Goal: Task Accomplishment & Management: Complete application form

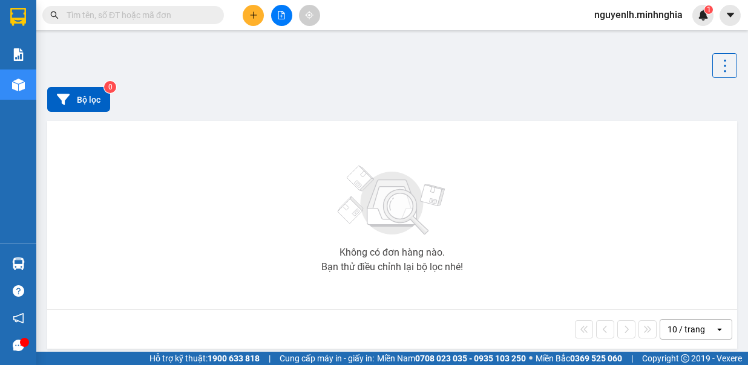
drag, startPoint x: 722, startPoint y: 19, endPoint x: 157, endPoint y: 13, distance: 565.5
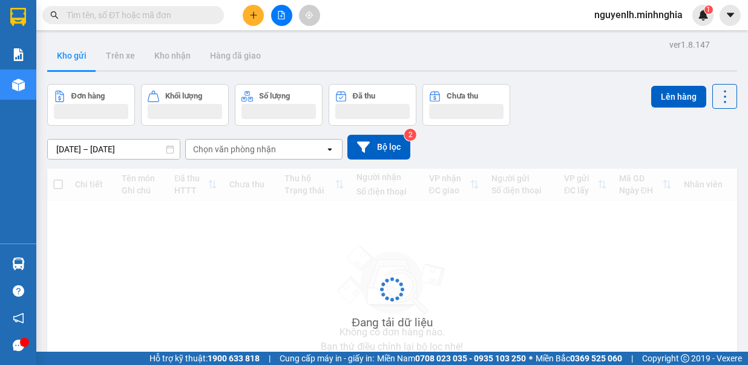
click at [145, 16] on input "text" at bounding box center [138, 14] width 143 height 13
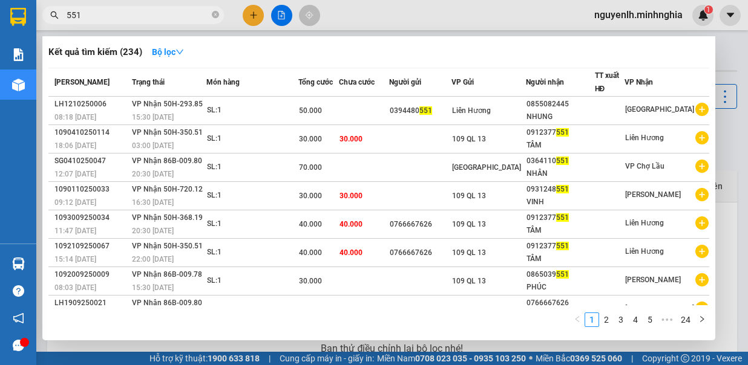
click at [95, 19] on input "551" at bounding box center [138, 14] width 143 height 13
type input "5"
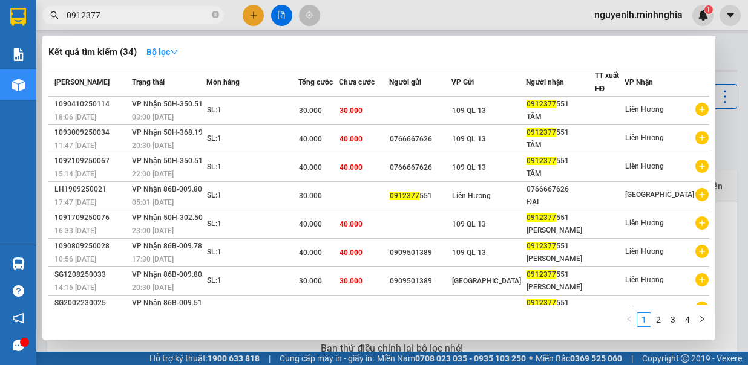
type input "0912377"
click at [279, 19] on div at bounding box center [374, 182] width 748 height 365
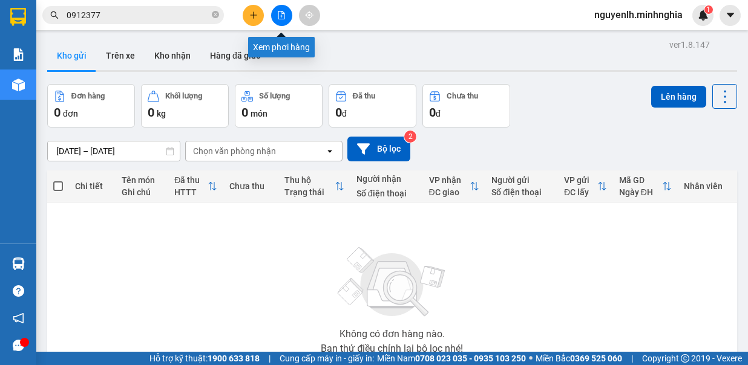
click at [279, 18] on icon "file-add" at bounding box center [281, 15] width 8 height 8
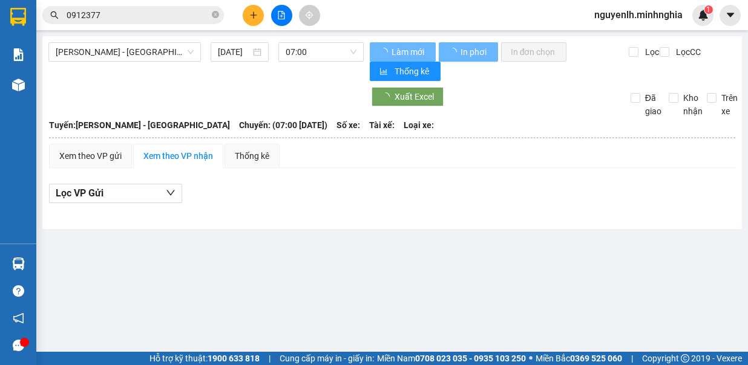
type input "15/10/2025"
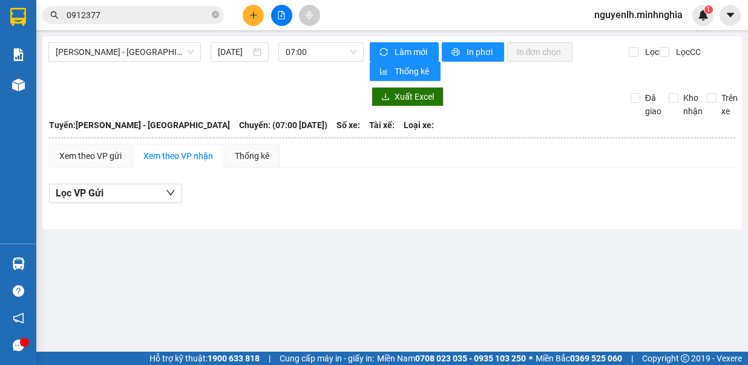
click at [279, 18] on icon "file-add" at bounding box center [281, 15] width 8 height 8
click at [162, 60] on span "Phan Rí - Sài Gòn" at bounding box center [125, 52] width 138 height 18
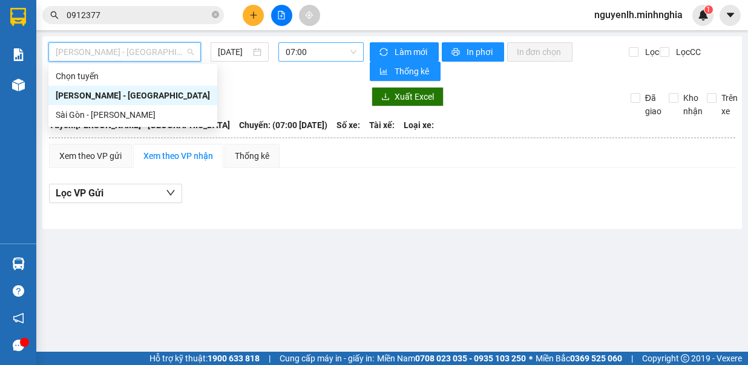
click at [319, 46] on span "07:00" at bounding box center [320, 52] width 71 height 18
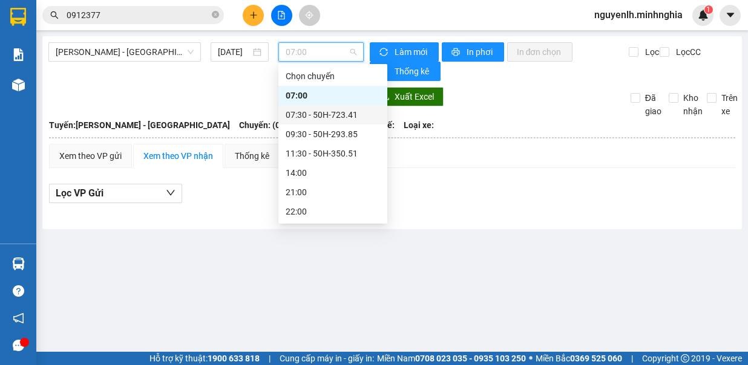
click at [318, 117] on div "07:30 - 50H-723.41" at bounding box center [332, 114] width 94 height 13
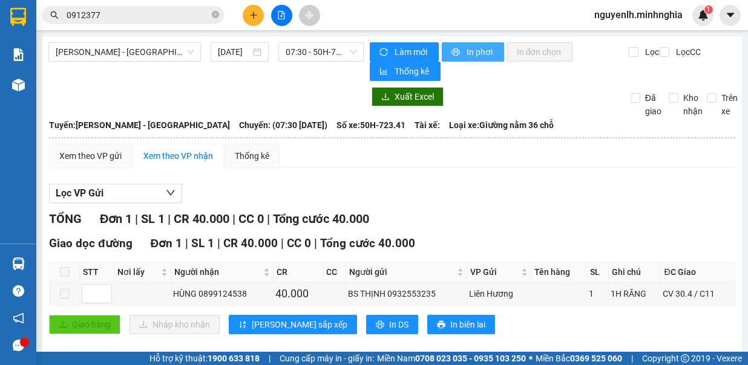
click at [466, 51] on span "In phơi" at bounding box center [480, 51] width 28 height 13
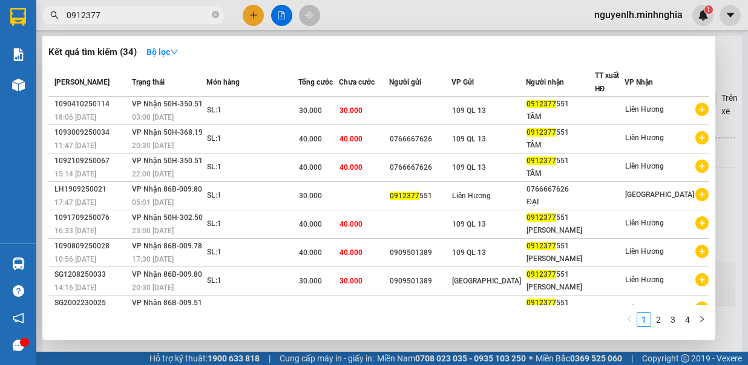
click at [139, 22] on span "0912377" at bounding box center [132, 15] width 181 height 18
click at [132, 18] on input "0912377" at bounding box center [138, 14] width 143 height 13
type input "0"
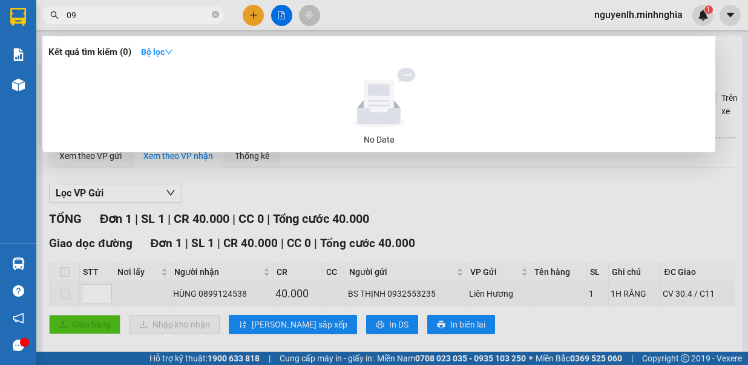
type input "0"
type input "p"
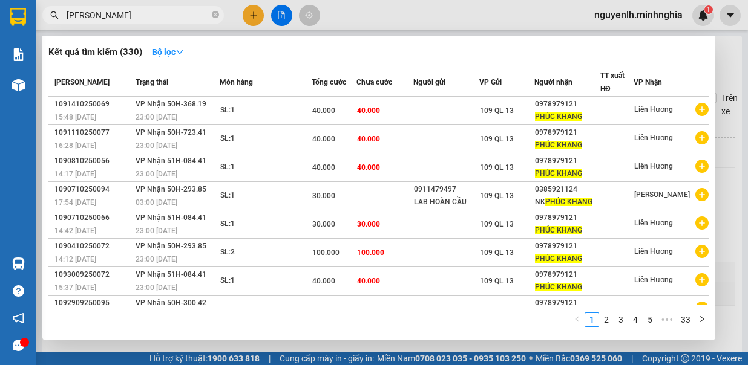
type input "phuc khang"
click at [256, 18] on div at bounding box center [374, 182] width 748 height 365
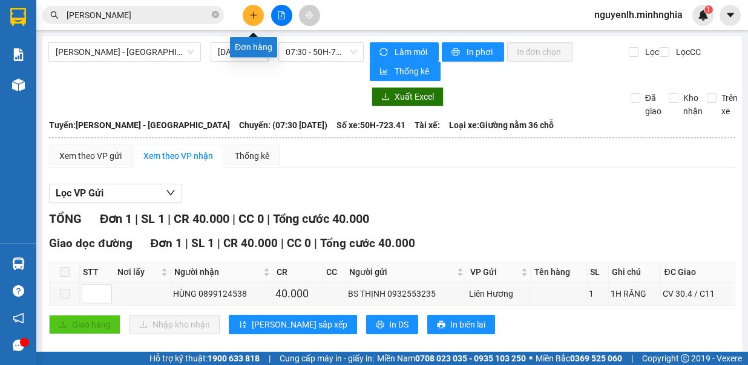
click at [256, 18] on icon "plus" at bounding box center [253, 15] width 8 height 8
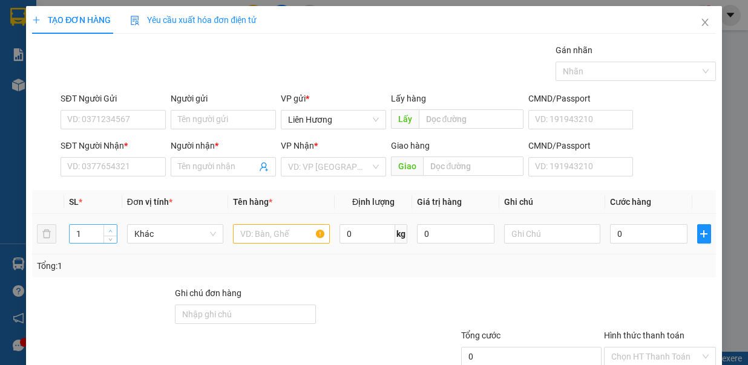
click at [108, 230] on icon "up" at bounding box center [110, 231] width 4 height 4
type input "2"
click at [274, 233] on input "text" at bounding box center [281, 233] width 97 height 19
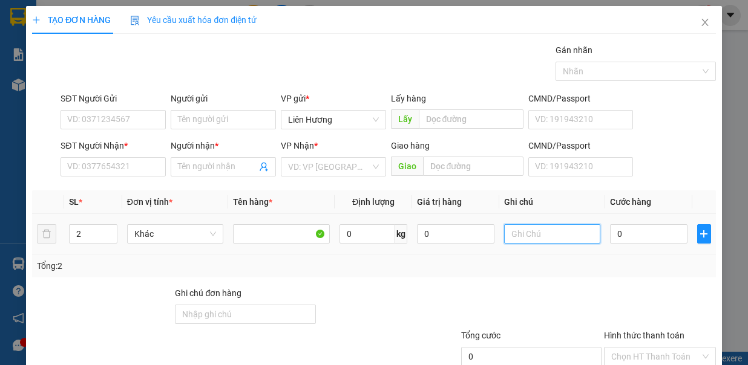
click at [517, 234] on input "text" at bounding box center [552, 233] width 97 height 19
type input "2 TH XỐP ĐỒ ĂN"
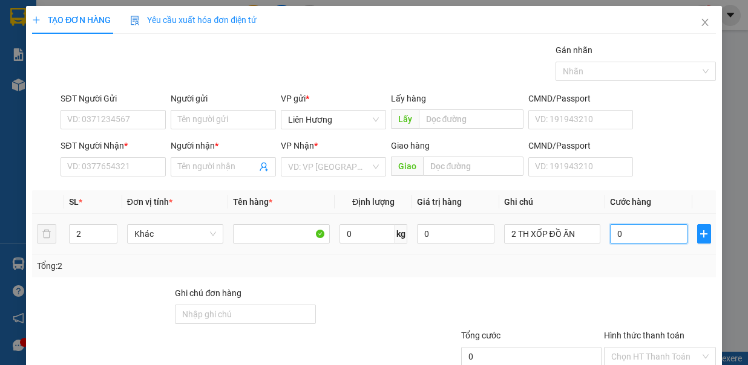
click at [615, 230] on input "0" at bounding box center [648, 233] width 77 height 19
type input "7"
type input "70"
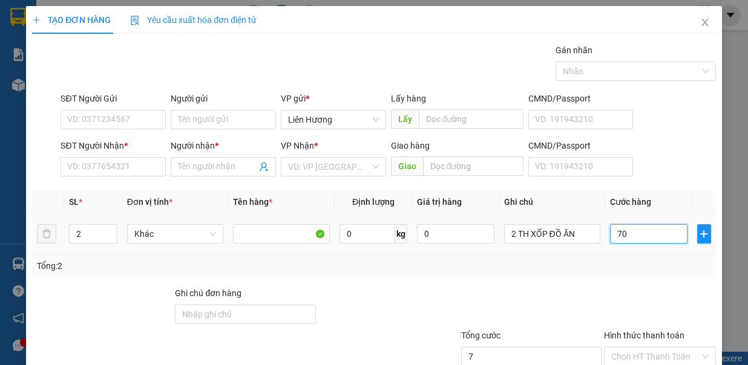
type input "70"
type input "70.000"
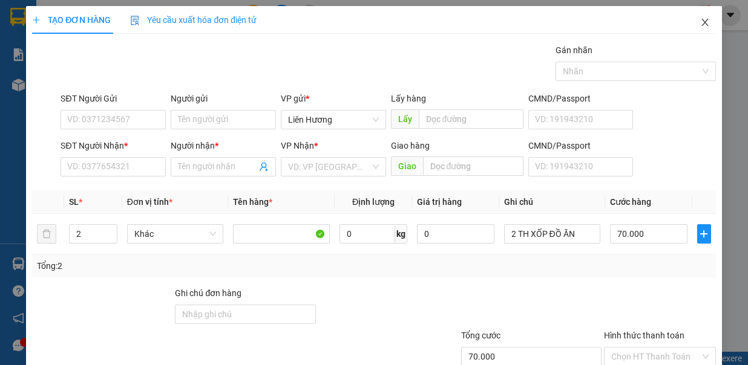
click at [701, 21] on icon "close" at bounding box center [704, 22] width 7 height 7
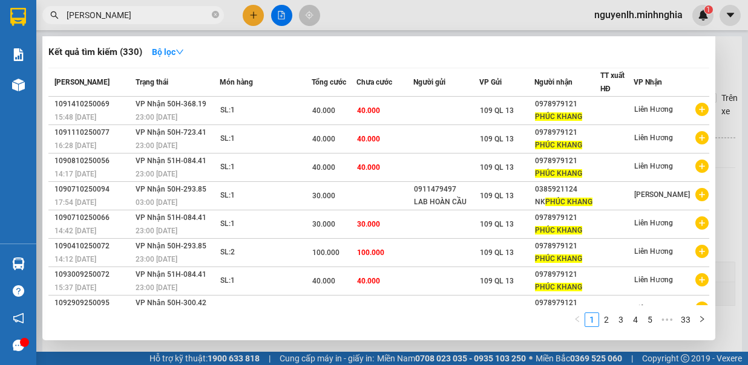
drag, startPoint x: 147, startPoint y: 15, endPoint x: 51, endPoint y: 24, distance: 96.7
click at [51, 24] on div "Kết quả tìm kiếm ( 330 ) Bộ lọc Mã ĐH Trạng thái Món hàng Tổng cước Chưa cước N…" at bounding box center [118, 15] width 236 height 21
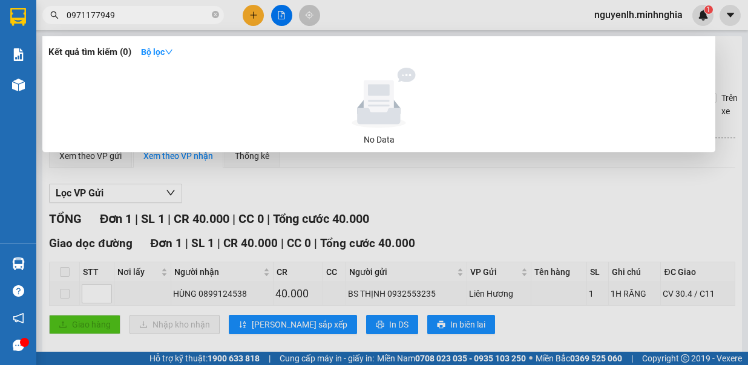
type input "0971177949"
click at [258, 16] on div at bounding box center [374, 182] width 748 height 365
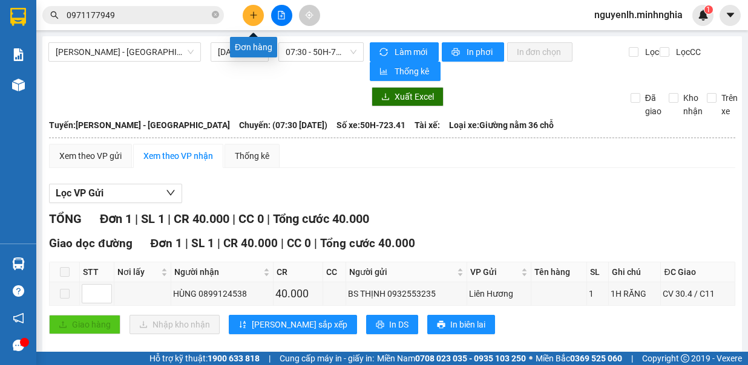
click at [253, 17] on icon "plus" at bounding box center [253, 14] width 1 height 7
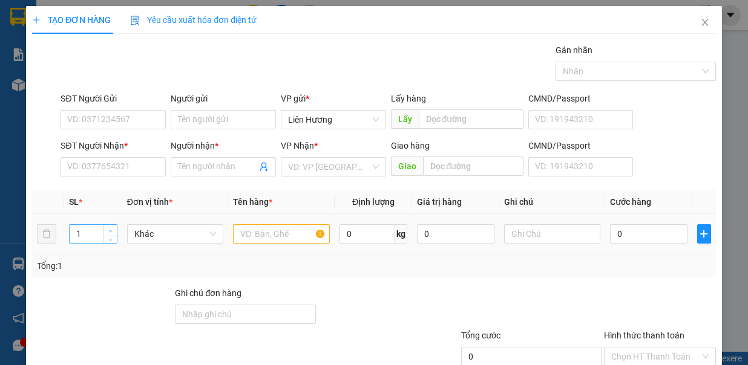
click at [108, 229] on icon "up" at bounding box center [110, 231] width 4 height 4
type input "2"
click at [288, 233] on input "text" at bounding box center [281, 233] width 97 height 19
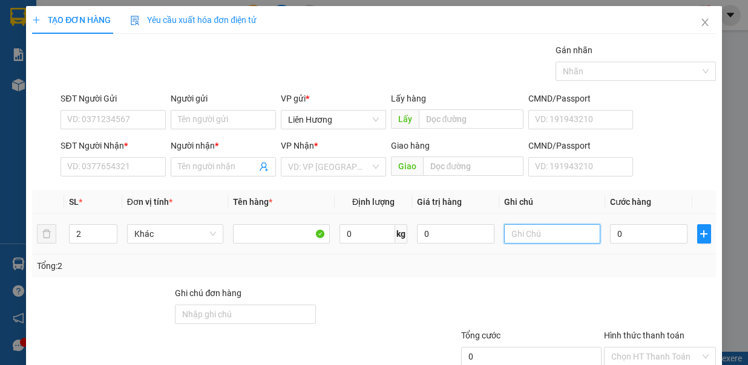
click at [569, 235] on input "text" at bounding box center [552, 233] width 97 height 19
type input "2"
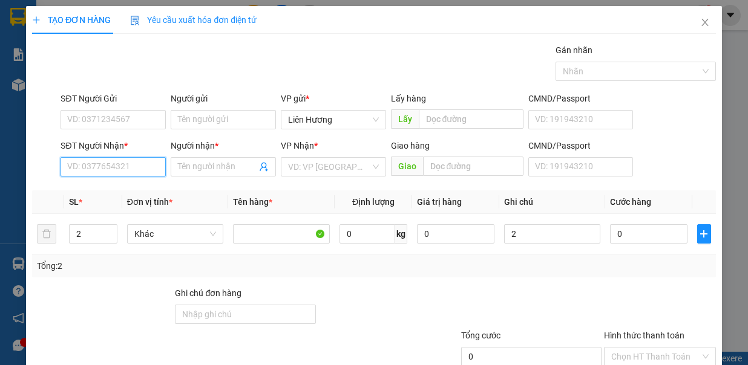
click at [117, 166] on input "SĐT Người Nhận *" at bounding box center [112, 166] width 105 height 19
type input "0816648103"
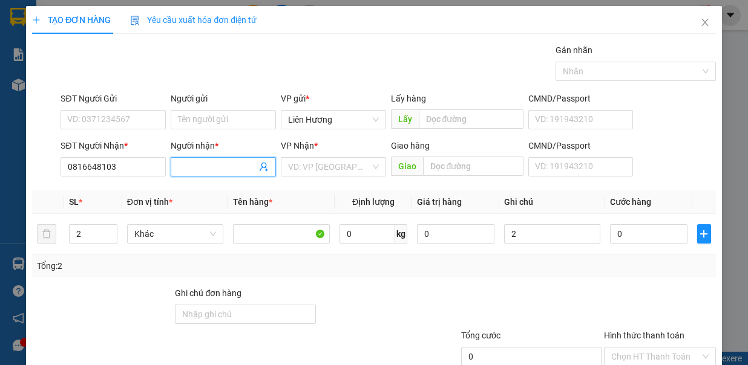
click at [206, 162] on input "Người nhận *" at bounding box center [217, 166] width 79 height 13
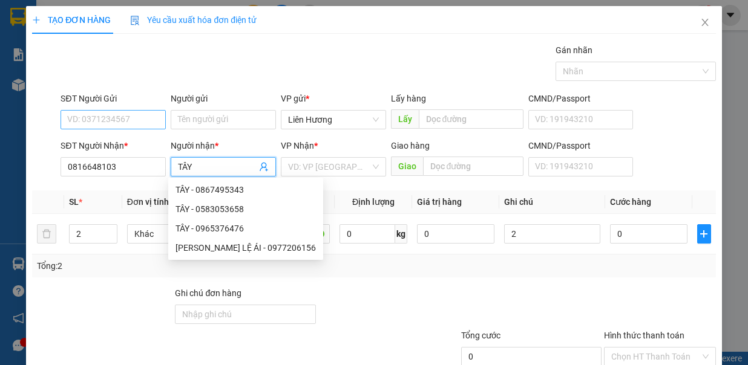
type input "TÂY"
click at [92, 116] on input "SĐT Người Gửi" at bounding box center [112, 119] width 105 height 19
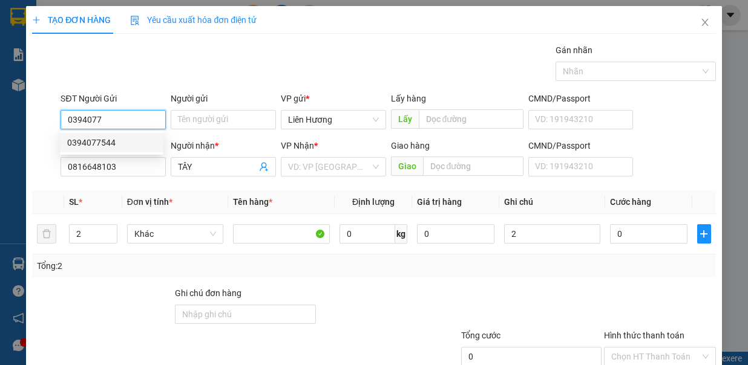
click at [104, 139] on div "0394077544" at bounding box center [111, 142] width 89 height 13
type input "0394077544"
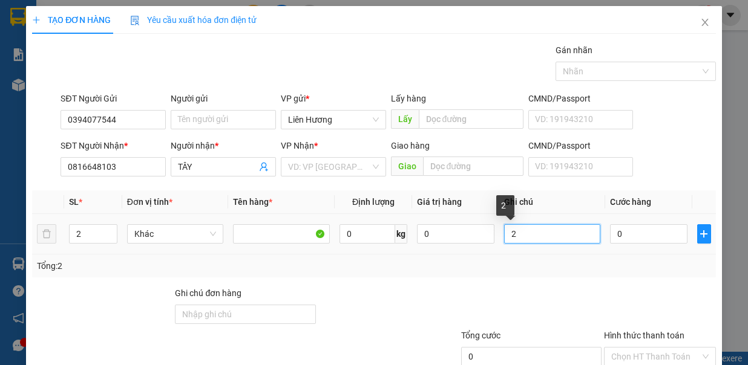
click at [544, 233] on input "2" at bounding box center [552, 233] width 97 height 19
type input "2 TH XỐP ĐỒ ĂN"
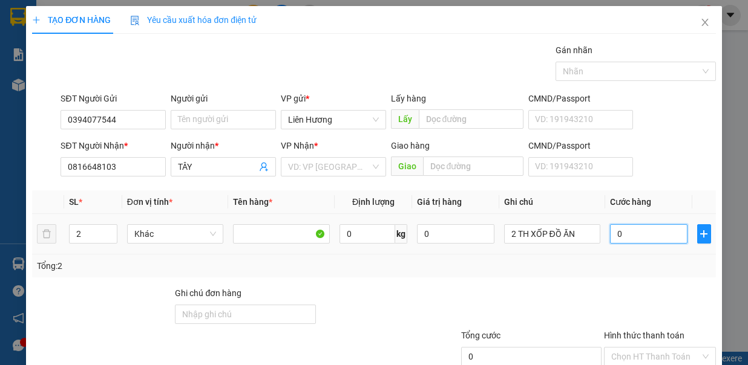
click at [630, 240] on input "0" at bounding box center [648, 233] width 77 height 19
type input "7"
type input "70"
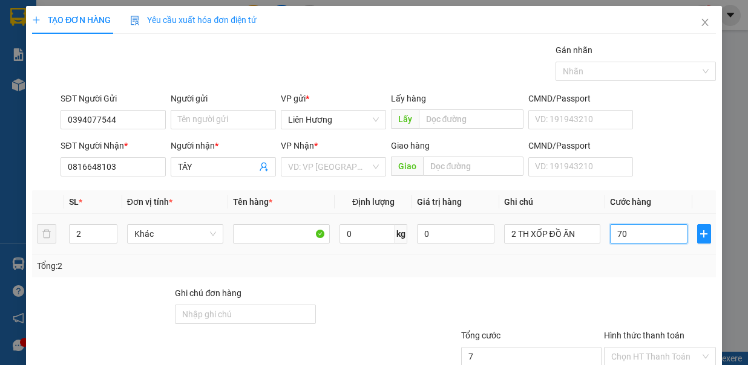
type input "70"
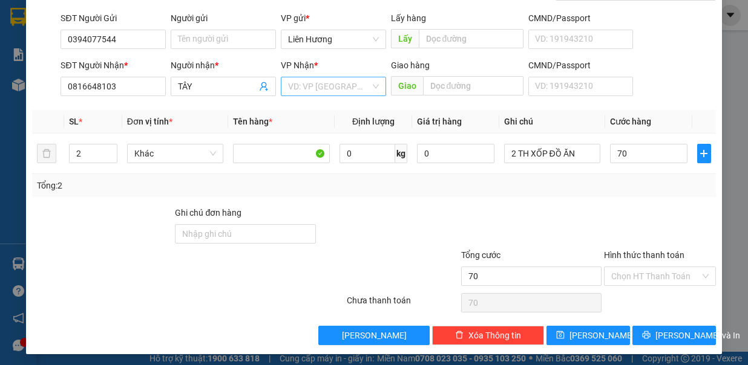
click at [320, 85] on input "search" at bounding box center [329, 86] width 82 height 18
type input "70.000"
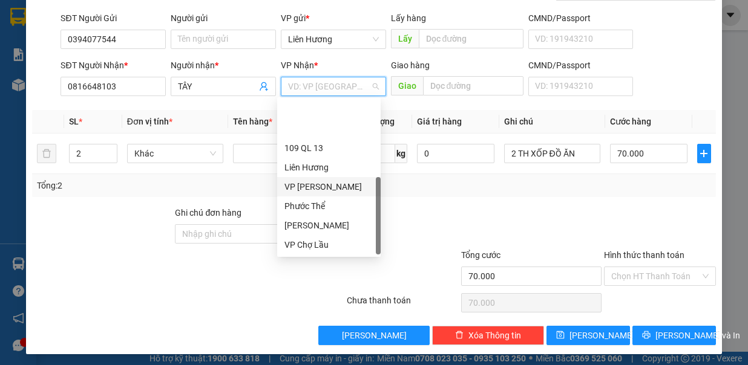
scroll to position [58, 0]
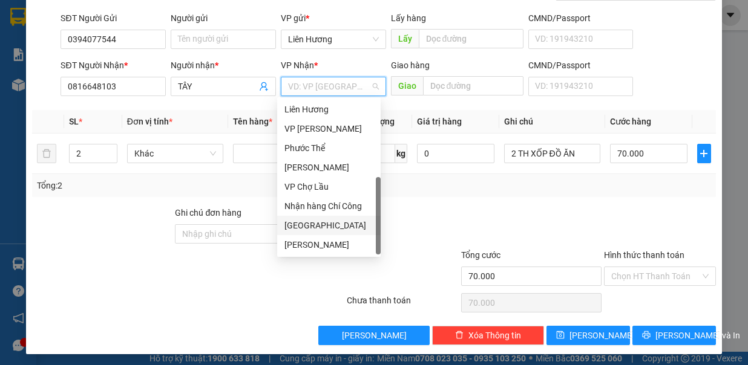
click at [304, 226] on div "Sài Gòn" at bounding box center [328, 225] width 89 height 13
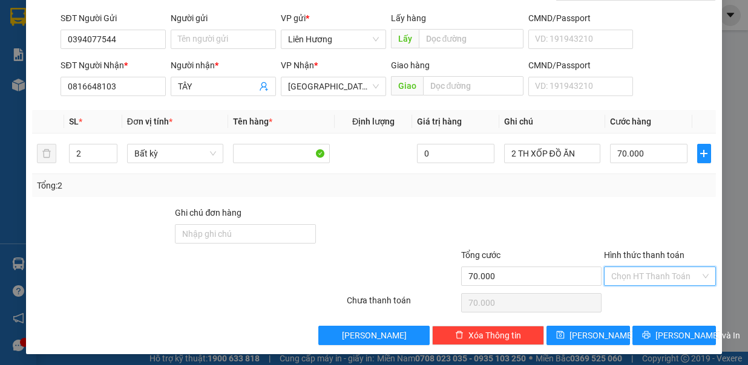
click at [634, 270] on input "Hình thức thanh toán" at bounding box center [655, 276] width 89 height 18
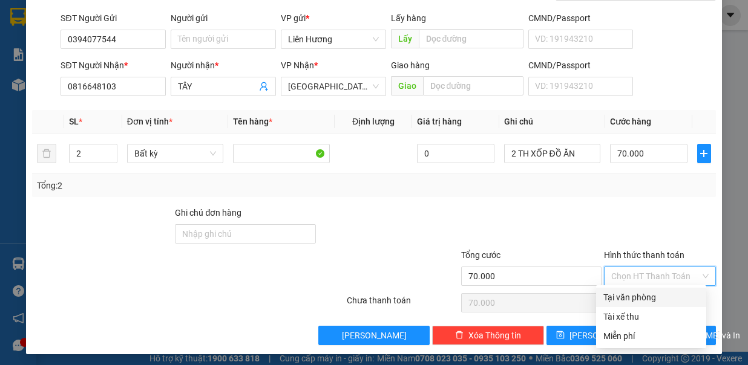
click at [639, 300] on div "Tại văn phòng" at bounding box center [651, 297] width 96 height 13
type input "0"
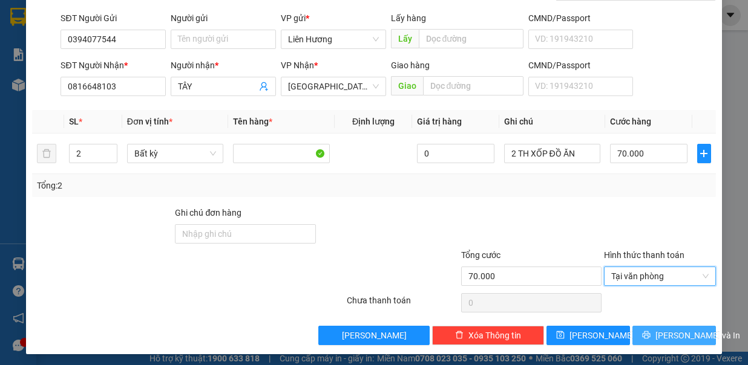
click at [663, 331] on span "Lưu và In" at bounding box center [697, 335] width 85 height 13
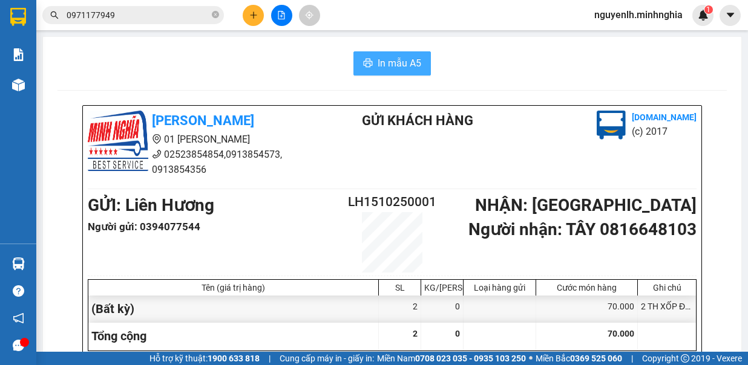
click at [385, 63] on span "In mẫu A5" at bounding box center [399, 63] width 44 height 15
click at [382, 66] on span "In mẫu A5" at bounding box center [399, 63] width 44 height 15
click at [417, 70] on button "In mẫu A5" at bounding box center [391, 63] width 77 height 24
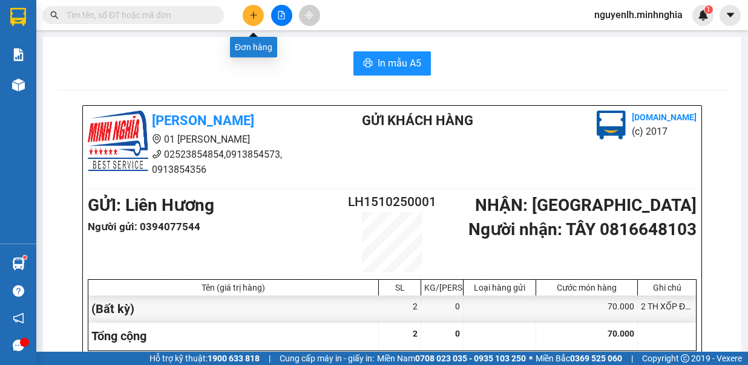
click at [251, 18] on icon "plus" at bounding box center [253, 15] width 8 height 8
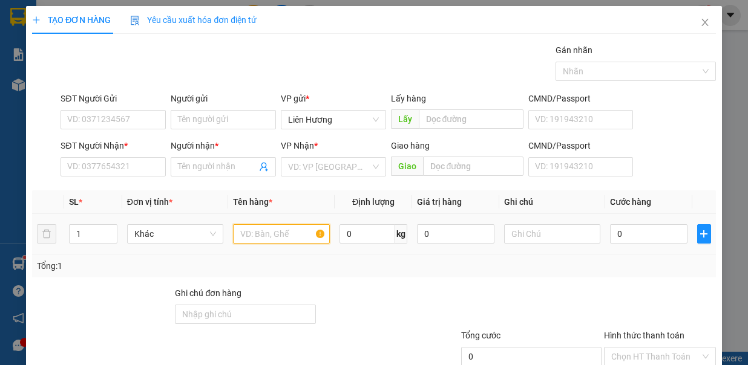
click at [243, 236] on input "text" at bounding box center [281, 233] width 97 height 19
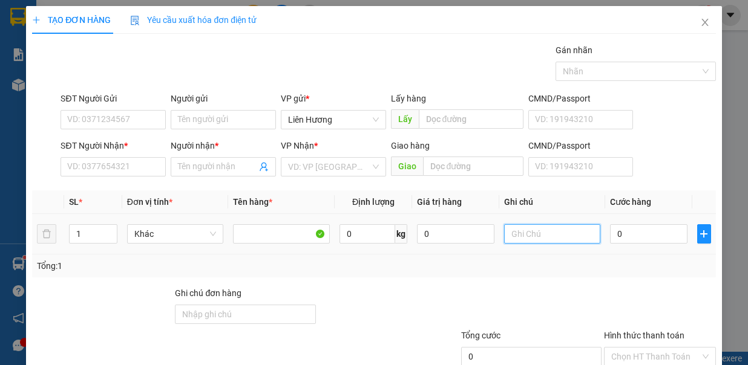
click at [547, 231] on input "text" at bounding box center [552, 233] width 97 height 19
type input "1 TH GIẤY THANH LONG"
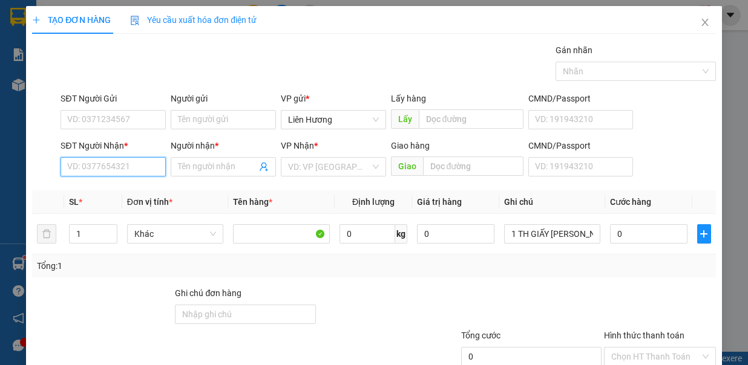
click at [99, 165] on input "SĐT Người Nhận *" at bounding box center [112, 166] width 105 height 19
type input "0"
type input "0866009460"
click at [105, 190] on div "0866009460 - DUNG" at bounding box center [126, 189] width 119 height 13
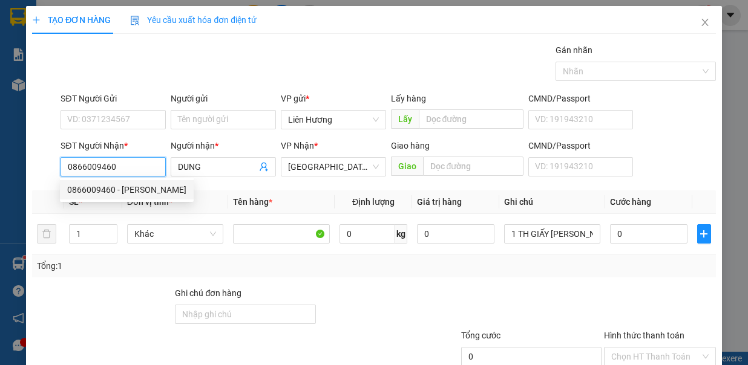
type input "DUNG"
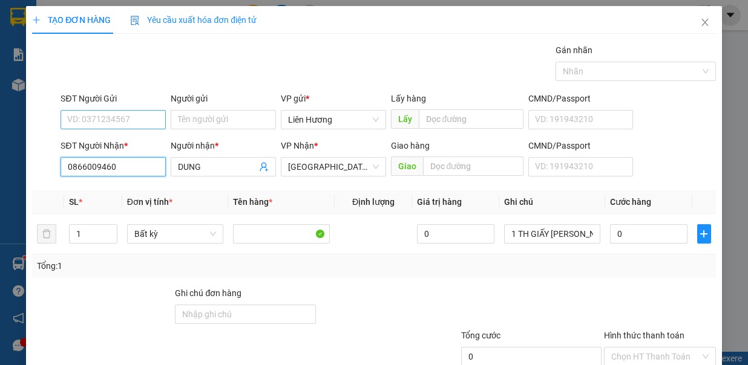
type input "0866009460"
click at [129, 121] on input "SĐT Người Gửi" at bounding box center [112, 119] width 105 height 19
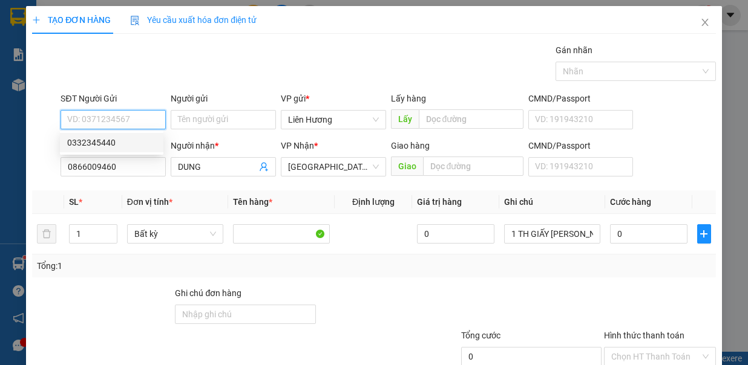
click at [118, 117] on input "SĐT Người Gửi" at bounding box center [112, 119] width 105 height 19
click at [619, 228] on input "0" at bounding box center [648, 233] width 77 height 19
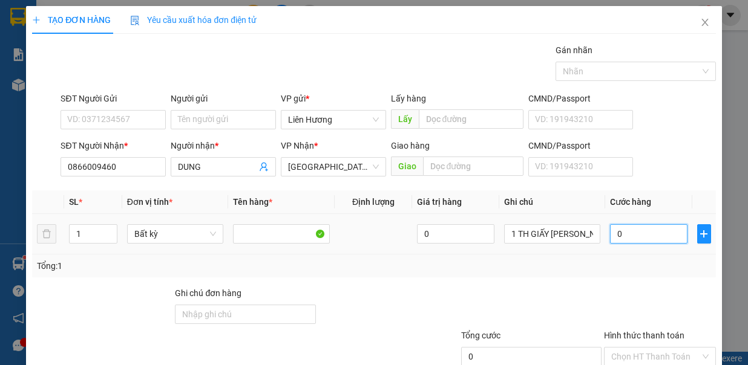
type input "5"
type input "50"
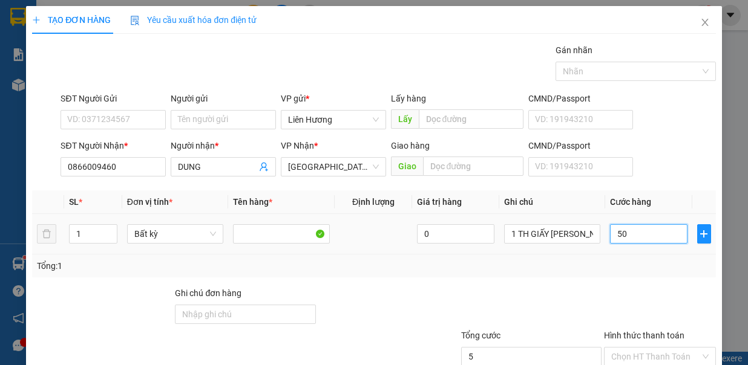
type input "50"
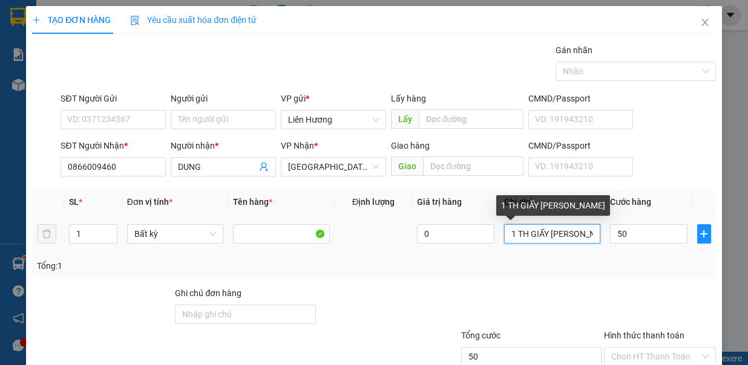
click at [585, 233] on input "1 TH GIẤY THANH LONG" at bounding box center [552, 233] width 97 height 19
type input "50.000"
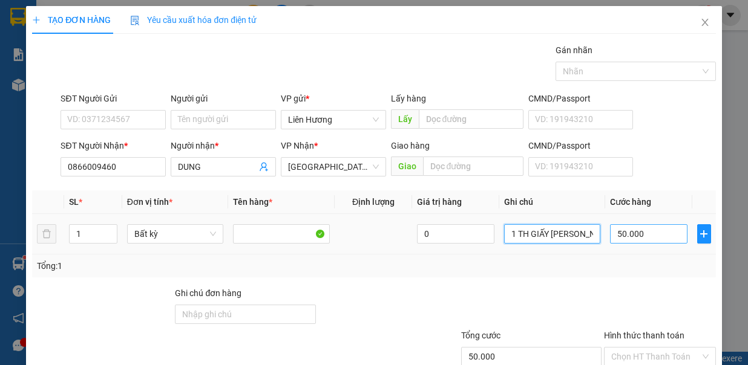
type input "1 TH GIẤY THANH LONGNG"
click at [659, 232] on input "50.000" at bounding box center [648, 233] width 77 height 19
click at [637, 265] on div "Tổng: 1" at bounding box center [373, 265] width 673 height 13
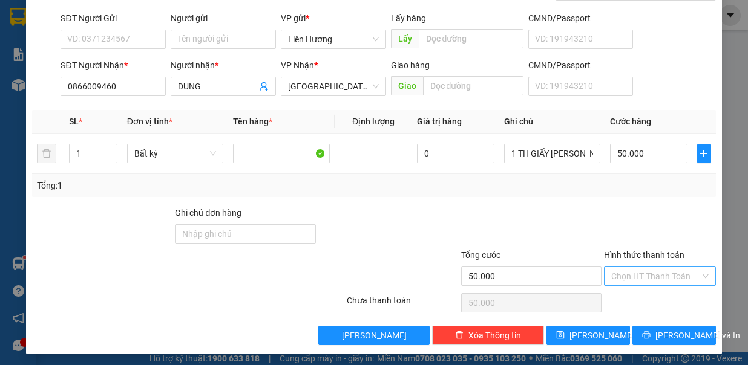
click at [639, 270] on input "Hình thức thanh toán" at bounding box center [655, 276] width 89 height 18
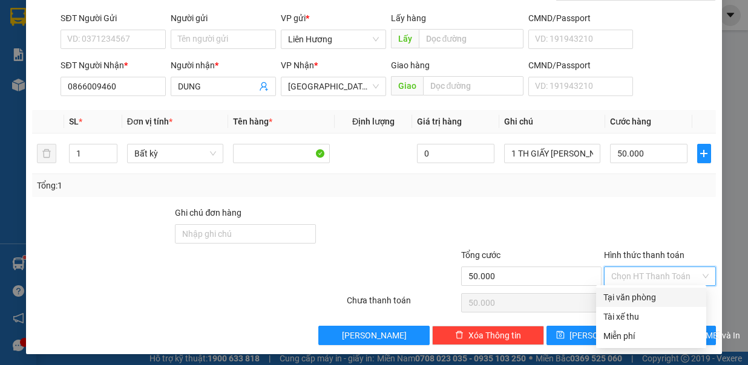
click at [634, 296] on div "Tại văn phòng" at bounding box center [651, 297] width 96 height 13
type input "0"
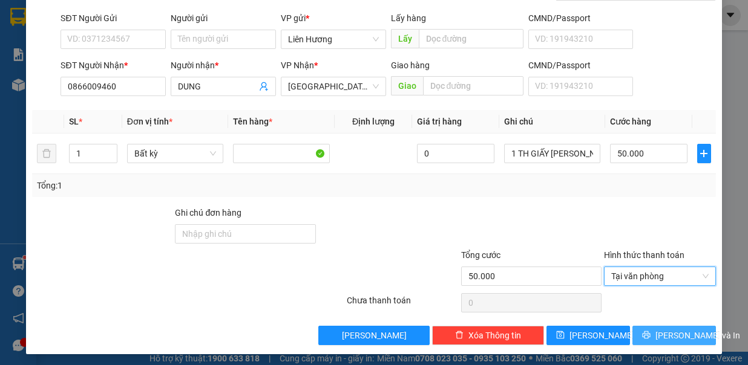
click at [663, 334] on span "Lưu và In" at bounding box center [697, 335] width 85 height 13
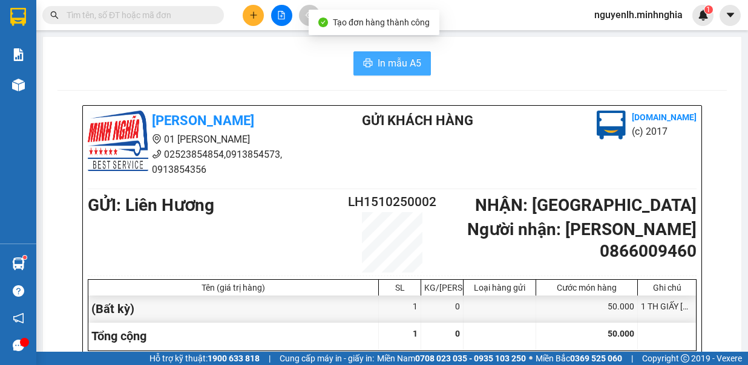
click at [387, 67] on span "In mẫu A5" at bounding box center [399, 63] width 44 height 15
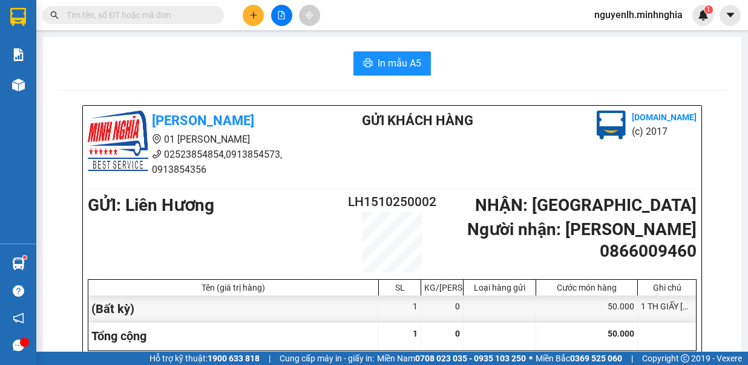
click at [276, 21] on button at bounding box center [281, 15] width 21 height 21
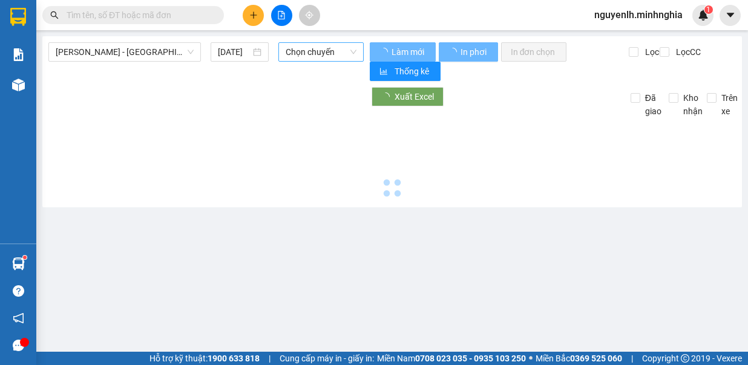
click at [330, 58] on span "Chọn chuyến" at bounding box center [320, 52] width 71 height 18
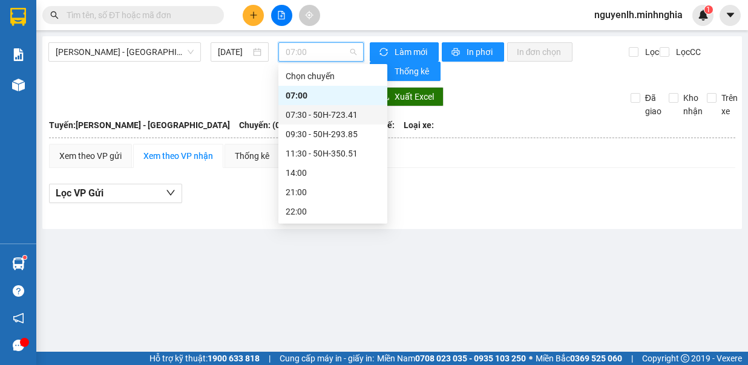
click at [335, 116] on div "07:30 - 50H-723.41" at bounding box center [332, 114] width 94 height 13
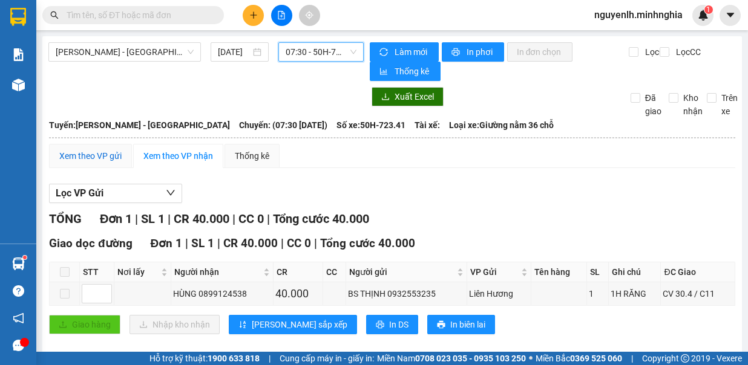
click at [102, 155] on div "Xem theo VP gửi" at bounding box center [90, 155] width 62 height 13
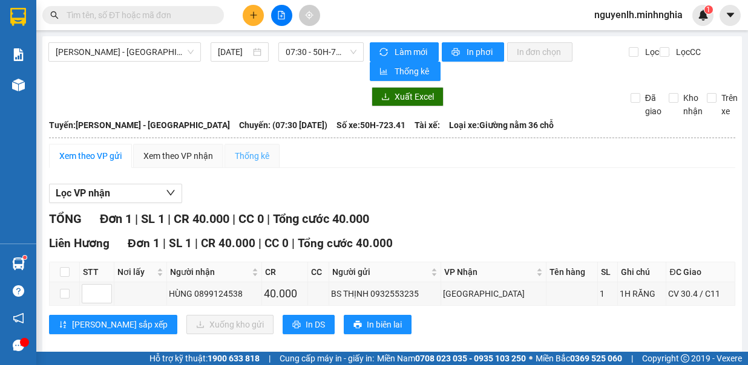
scroll to position [12, 0]
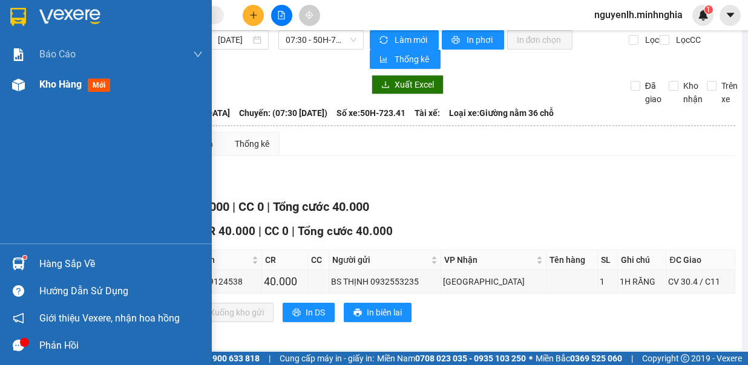
click at [25, 93] on div at bounding box center [18, 84] width 21 height 21
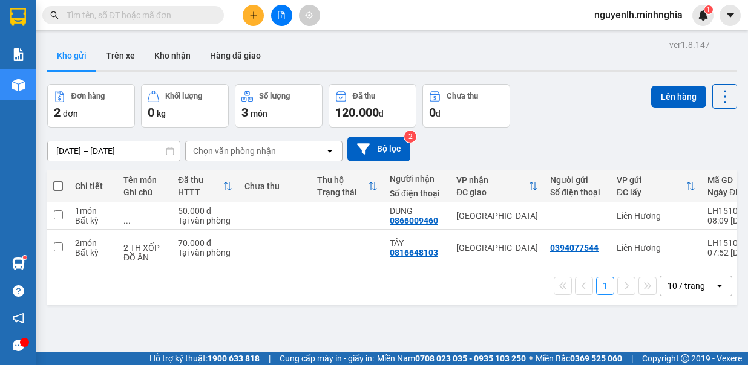
click at [247, 21] on button at bounding box center [253, 15] width 21 height 21
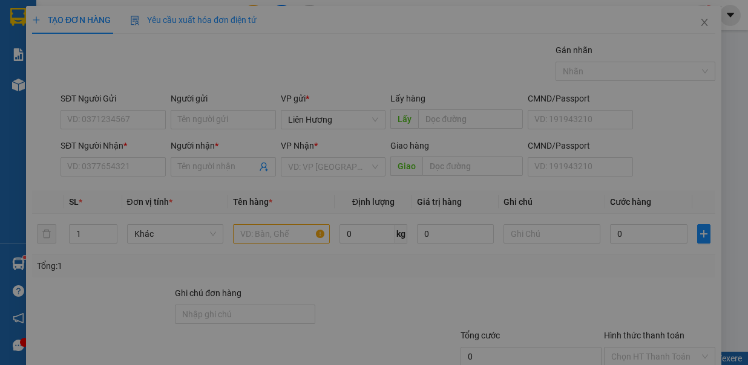
click at [123, 166] on div "TẠO ĐƠN HÀNG Yêu cầu xuất hóa đơn điện tử Transit Pickup Surcharge Ids Transit …" at bounding box center [374, 182] width 748 height 365
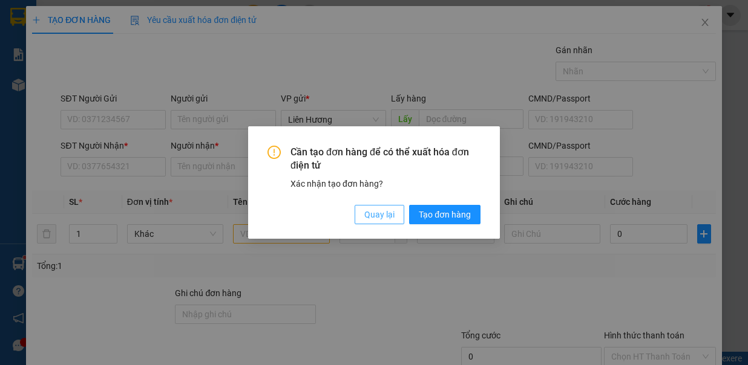
click at [393, 217] on span "Quay lại" at bounding box center [379, 214] width 30 height 13
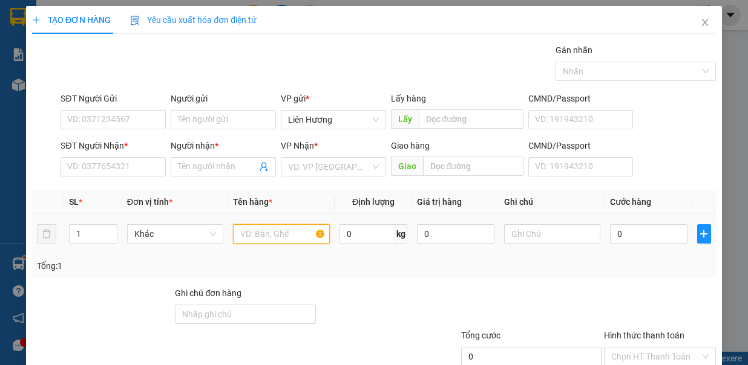
click at [266, 232] on input "text" at bounding box center [281, 233] width 97 height 19
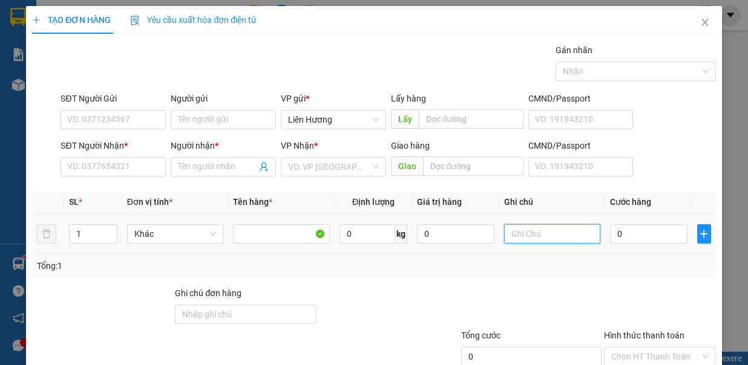
click at [531, 236] on input "text" at bounding box center [552, 233] width 97 height 19
type input "1TX - HS"
click at [622, 232] on input "0" at bounding box center [648, 233] width 77 height 19
type input "8"
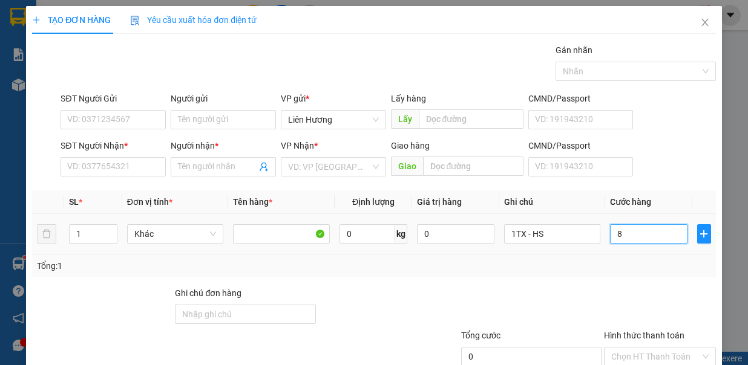
type input "8"
type input "80"
click at [152, 166] on input "SĐT Người Nhận *" at bounding box center [112, 166] width 105 height 19
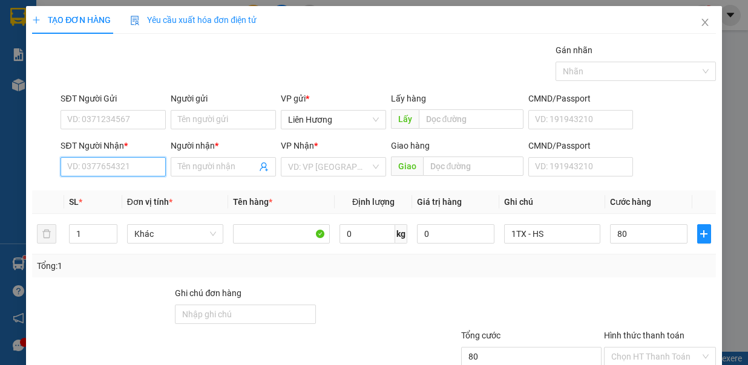
type input "80.000"
click at [152, 184] on div "0977506015 - THẢO TRÀ CỔ" at bounding box center [121, 189] width 108 height 13
type input "0977506015"
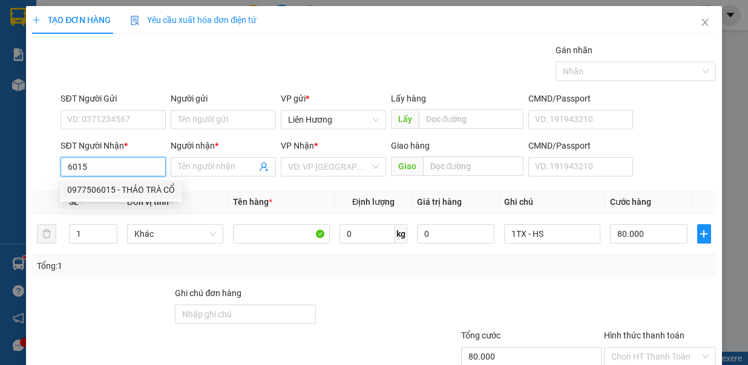
type input "THẢO TRÀ CỔ"
type input "TRÀ CỔ / TRỊ AN"
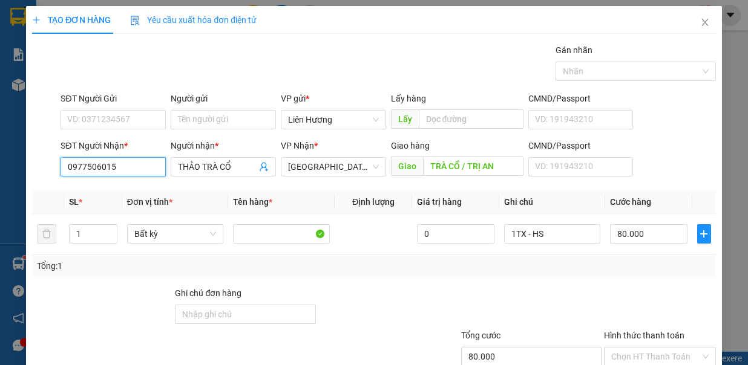
scroll to position [80, 0]
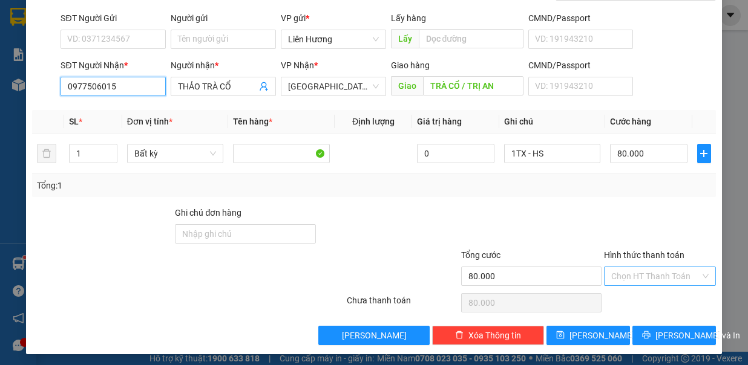
type input "0977506015"
drag, startPoint x: 639, startPoint y: 278, endPoint x: 649, endPoint y: 279, distance: 10.4
click at [641, 278] on input "Hình thức thanh toán" at bounding box center [655, 276] width 89 height 18
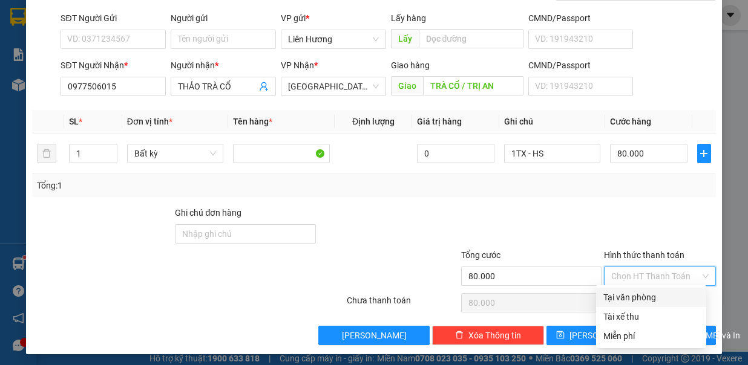
drag, startPoint x: 673, startPoint y: 295, endPoint x: 675, endPoint y: 322, distance: 26.7
click at [673, 296] on div "Tại văn phòng" at bounding box center [651, 297] width 96 height 13
type input "0"
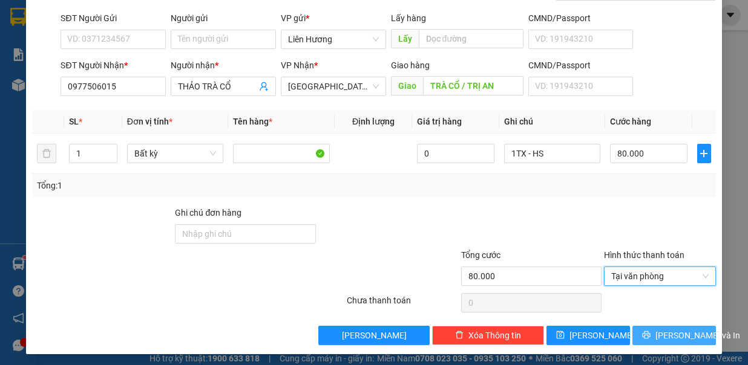
click at [671, 329] on span "Lưu và In" at bounding box center [697, 335] width 85 height 13
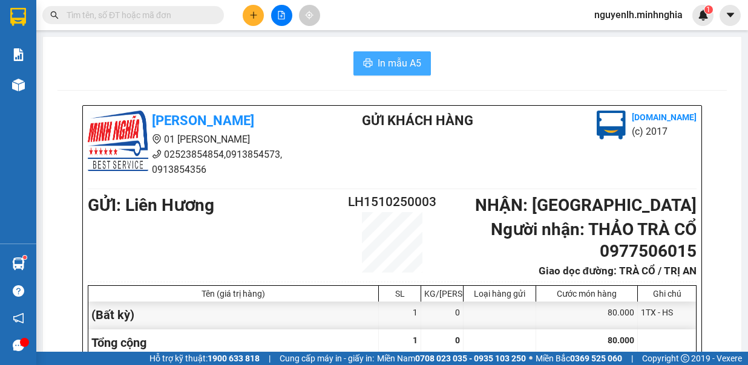
click at [360, 57] on button "In mẫu A5" at bounding box center [391, 63] width 77 height 24
click at [135, 20] on input "text" at bounding box center [138, 14] width 143 height 13
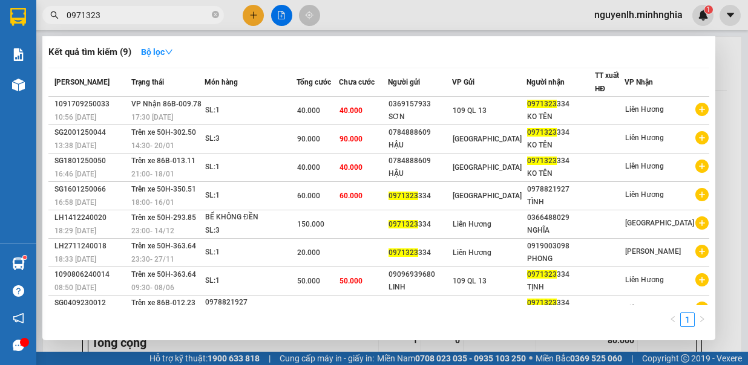
type input "0971323"
drag, startPoint x: 353, startPoint y: 27, endPoint x: 334, endPoint y: 28, distance: 18.8
click at [353, 27] on div at bounding box center [374, 182] width 748 height 365
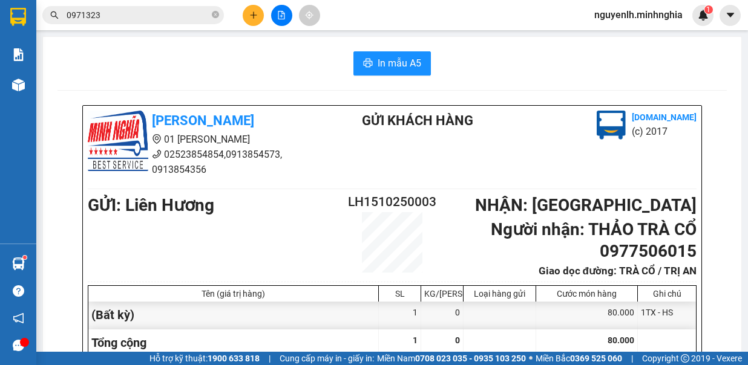
click at [281, 26] on div "Kết quả tìm kiếm ( 9 ) Bộ lọc Mã ĐH Trạng thái Món hàng Tổng cước Chưa cước Ngư…" at bounding box center [374, 15] width 748 height 30
click at [289, 19] on button at bounding box center [281, 15] width 21 height 21
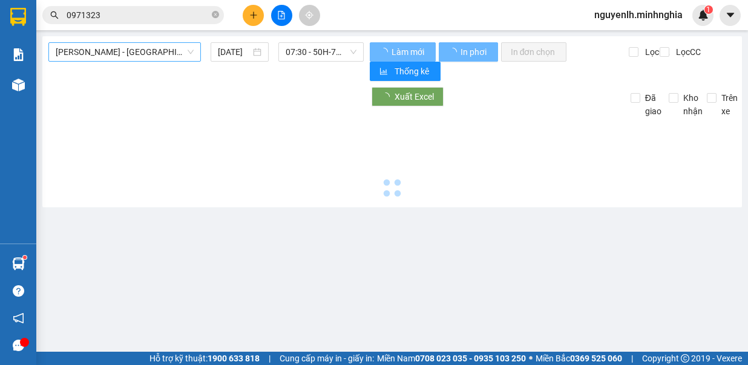
click at [140, 53] on span "Phan Rí - Sài Gòn" at bounding box center [125, 52] width 138 height 18
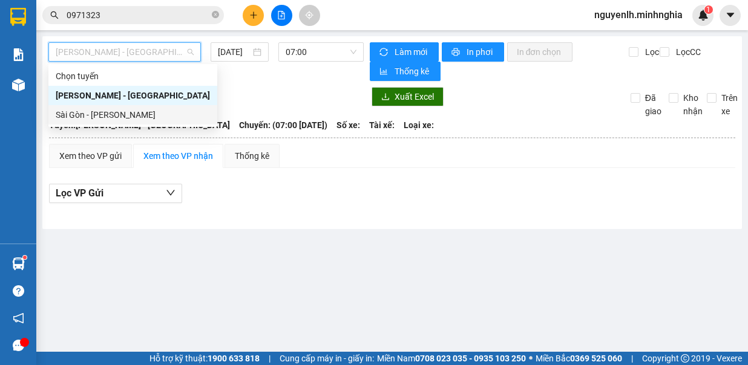
click at [131, 114] on div "Sài Gòn - Phan Rí" at bounding box center [133, 114] width 154 height 13
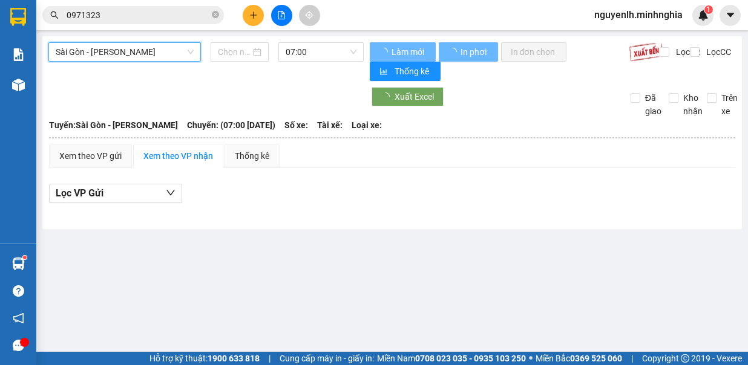
type input "15/10/2025"
click at [304, 63] on div "Sài Gòn - Phan Rí Sài Gòn - Phan Rí 15/10/2025 07:00" at bounding box center [205, 61] width 315 height 39
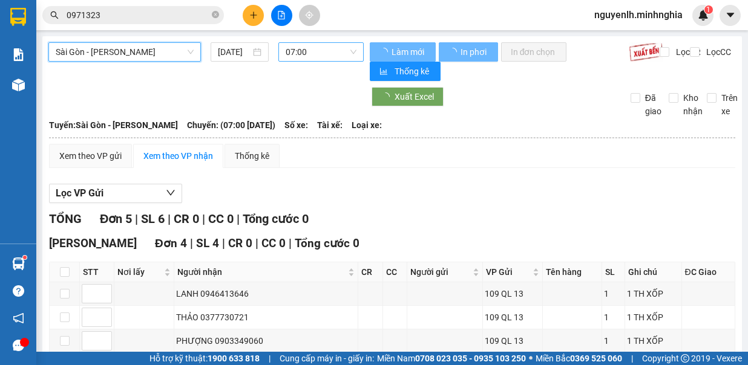
click at [304, 57] on span "07:00" at bounding box center [320, 52] width 71 height 18
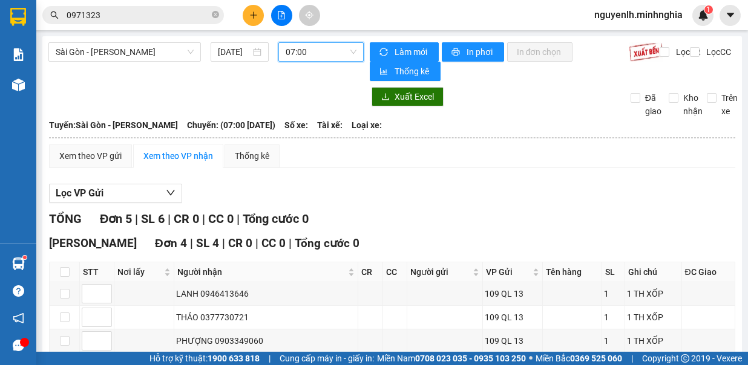
click at [310, 53] on span "07:00" at bounding box center [320, 52] width 71 height 18
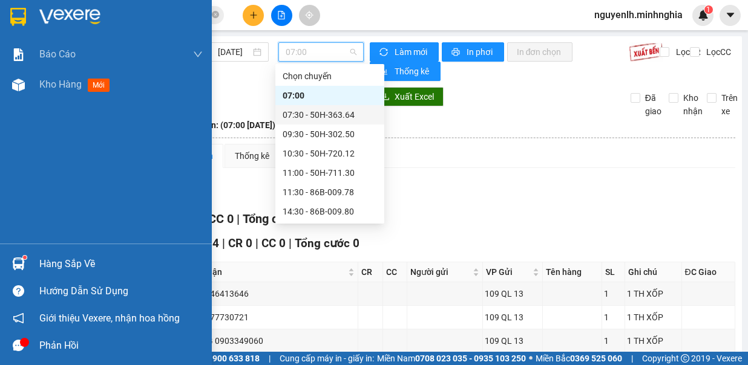
drag, startPoint x: 36, startPoint y: 80, endPoint x: 56, endPoint y: 101, distance: 28.7
click at [36, 80] on div "Kho hàng mới" at bounding box center [106, 85] width 212 height 30
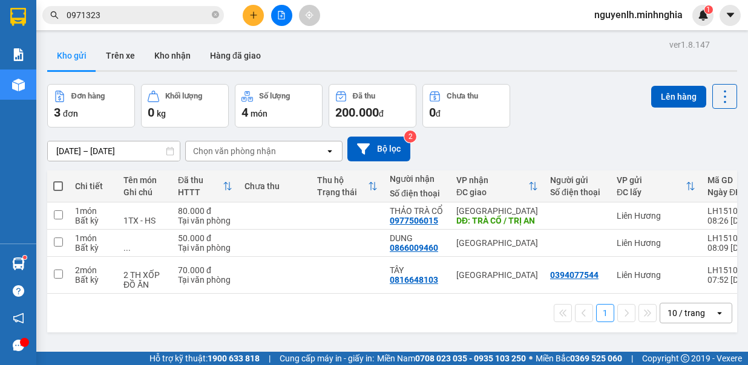
click at [56, 180] on label at bounding box center [58, 186] width 10 height 12
click at [58, 180] on input "checkbox" at bounding box center [58, 180] width 0 height 0
checkbox input "true"
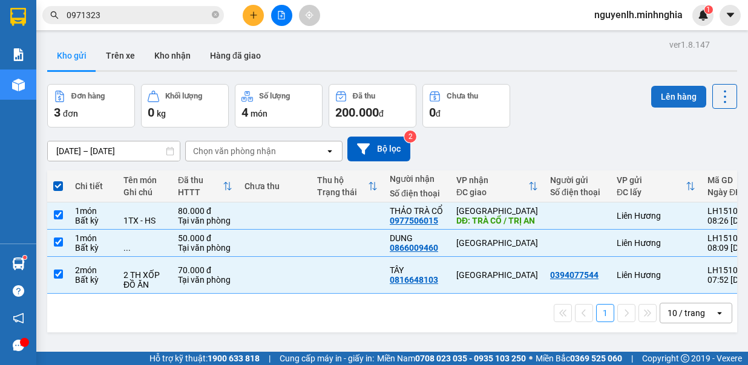
click at [667, 93] on button "Lên hàng" at bounding box center [678, 97] width 55 height 22
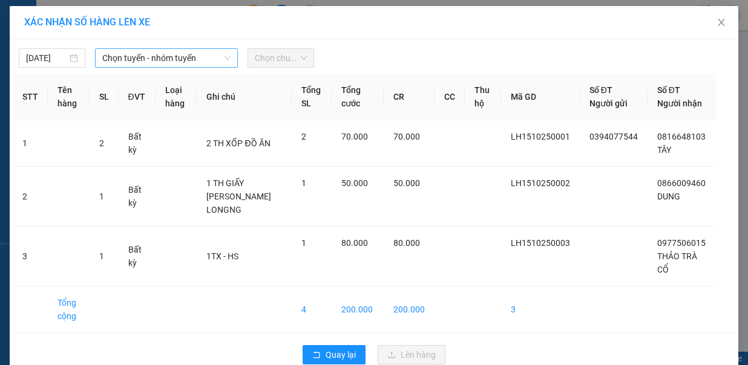
click at [123, 55] on span "Chọn tuyến - nhóm tuyến" at bounding box center [166, 58] width 128 height 18
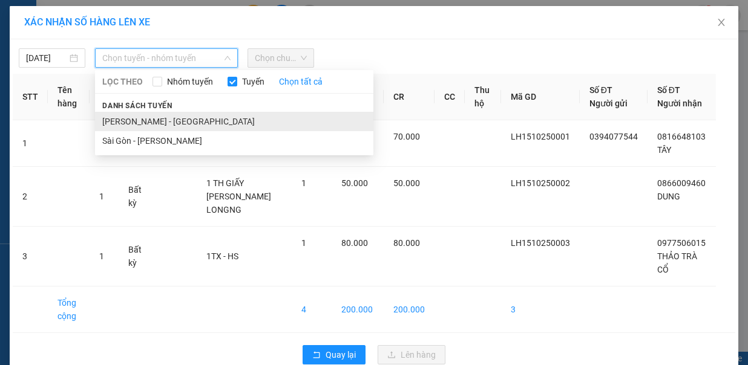
click at [137, 116] on li "Phan Rí - Sài Gòn" at bounding box center [234, 121] width 278 height 19
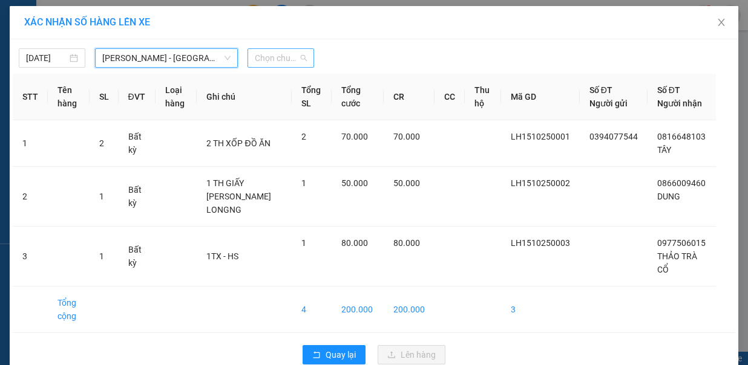
click at [255, 62] on span "Chọn chuyến" at bounding box center [281, 58] width 52 height 18
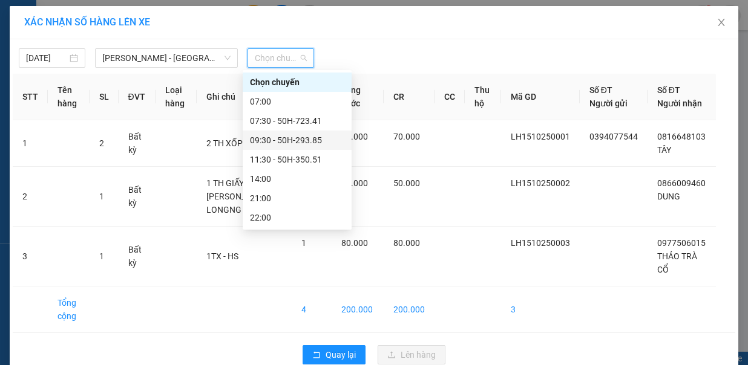
click at [290, 143] on div "09:30 - 50H-293.85" at bounding box center [297, 140] width 94 height 13
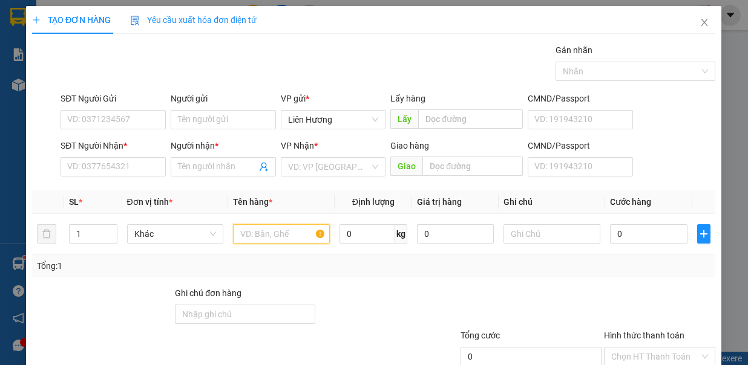
click at [254, 235] on input "text" at bounding box center [281, 233] width 97 height 19
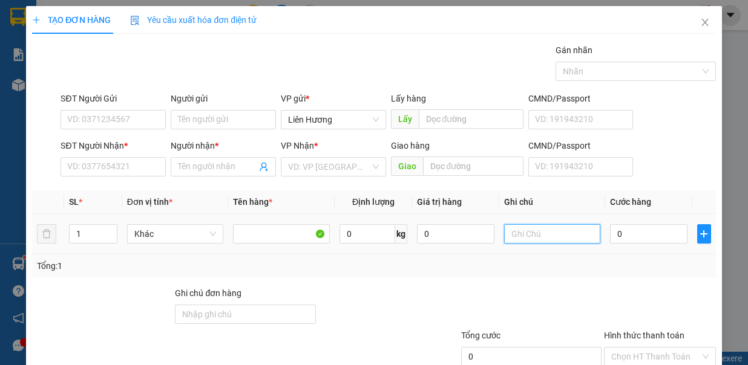
drag, startPoint x: 527, startPoint y: 227, endPoint x: 516, endPoint y: 230, distance: 11.3
click at [526, 227] on input "text" at bounding box center [552, 233] width 97 height 19
type input "1TX - HS"
click at [614, 247] on td "0" at bounding box center [648, 234] width 87 height 41
click at [617, 230] on input "0" at bounding box center [648, 233] width 77 height 19
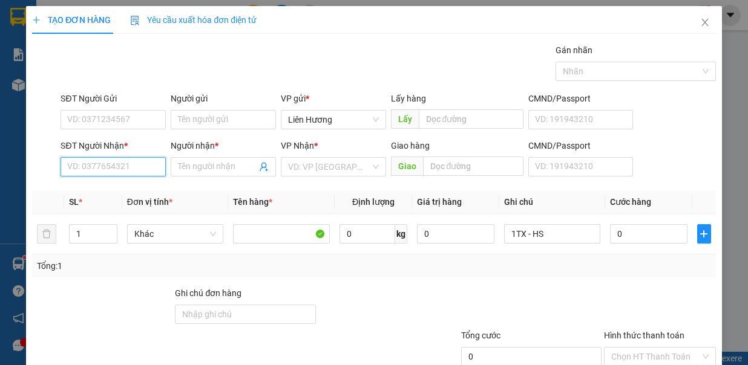
click at [145, 157] on input "SĐT Người Nhận *" at bounding box center [112, 166] width 105 height 19
drag, startPoint x: 111, startPoint y: 186, endPoint x: 610, endPoint y: 207, distance: 499.4
click at [112, 186] on div "0989830735 - SƠN" at bounding box center [111, 189] width 89 height 13
type input "0989830735"
type input "SƠN"
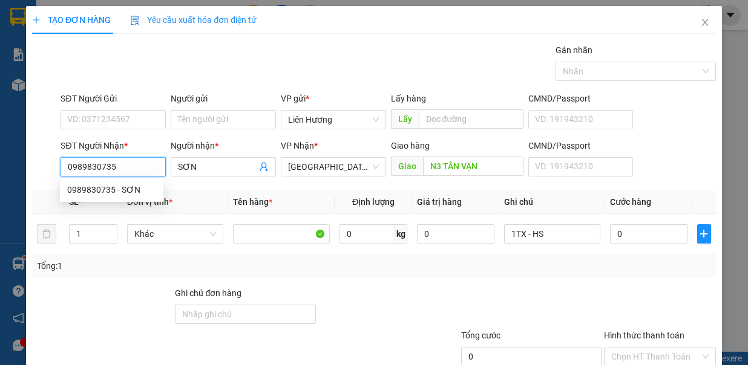
type input "N3 TÂN VẠN"
type input "0989830735"
click at [626, 227] on input "0" at bounding box center [648, 233] width 77 height 19
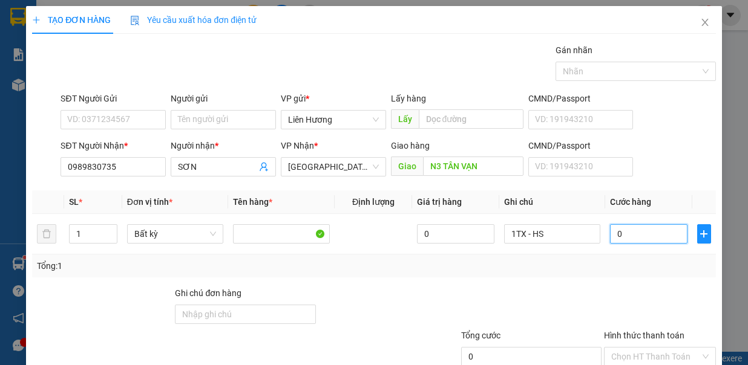
type input "7"
type input "70"
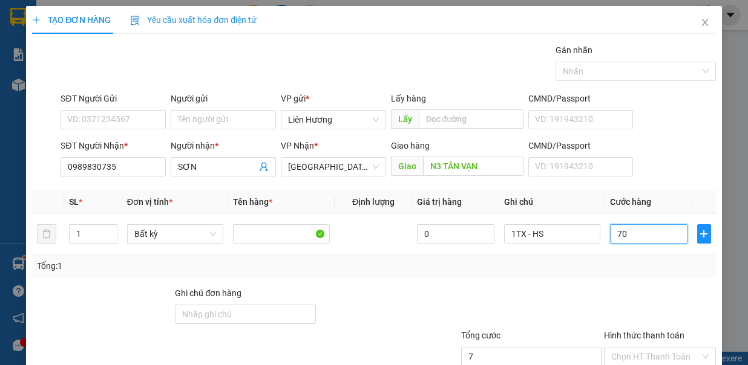
type input "70"
click at [141, 119] on input "SĐT Người Gửi" at bounding box center [112, 119] width 105 height 19
type input "70.000"
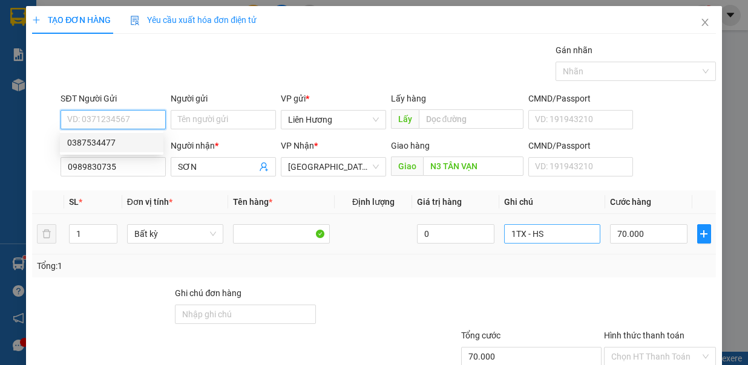
drag, startPoint x: 125, startPoint y: 136, endPoint x: 543, endPoint y: 235, distance: 429.5
click at [149, 145] on div "0387534477" at bounding box center [111, 142] width 89 height 13
type input "0387534477"
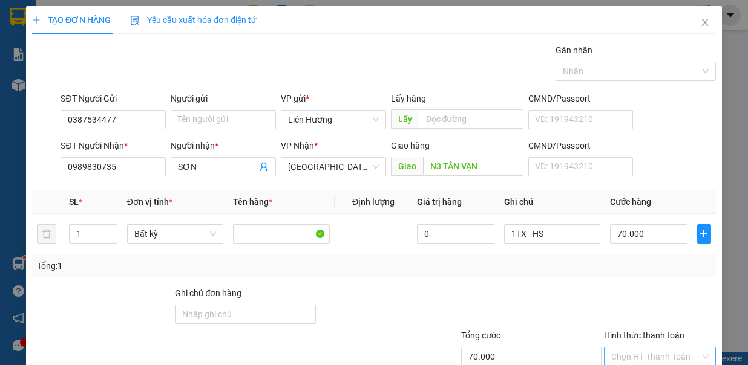
click at [642, 348] on input "Hình thức thanh toán" at bounding box center [655, 357] width 89 height 18
drag, startPoint x: 656, startPoint y: 288, endPoint x: 658, endPoint y: 319, distance: 30.3
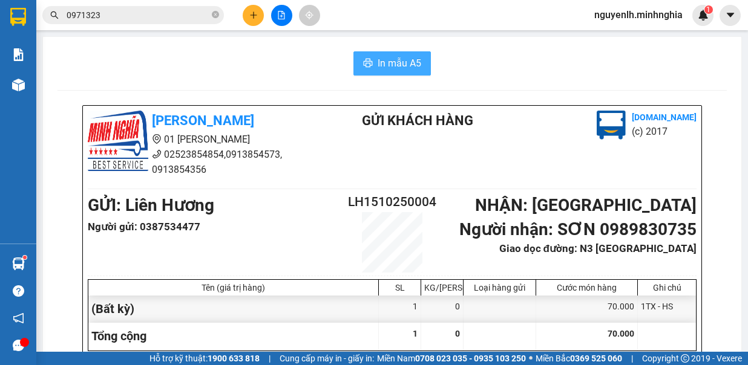
click at [386, 64] on span "In mẫu A5" at bounding box center [399, 63] width 44 height 15
click at [256, 18] on icon "plus" at bounding box center [253, 15] width 8 height 8
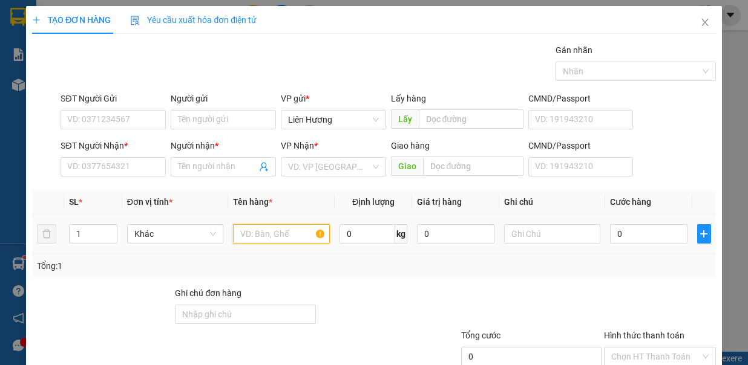
click at [280, 233] on input "text" at bounding box center [281, 233] width 97 height 19
click at [532, 222] on div at bounding box center [552, 234] width 97 height 24
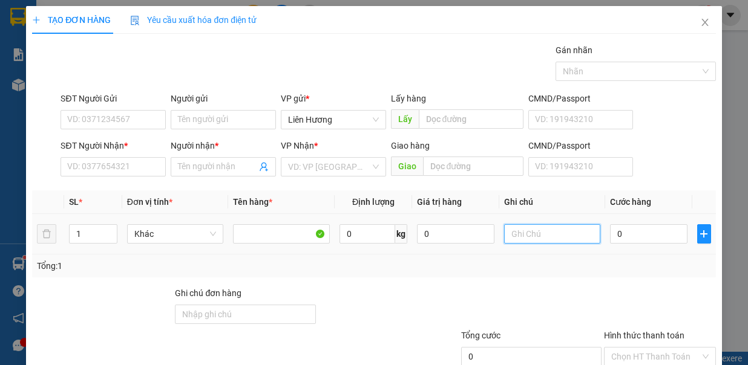
click at [520, 224] on input "text" at bounding box center [552, 233] width 97 height 19
type input "1TX - HS"
click at [631, 232] on input "0" at bounding box center [648, 233] width 77 height 19
type input "8"
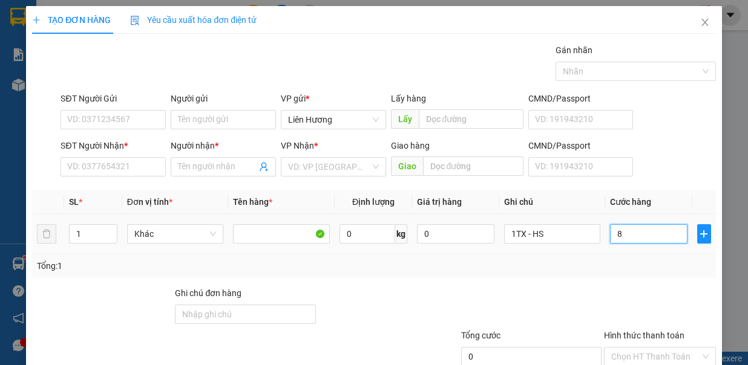
type input "8"
type input "80"
click at [111, 167] on input "SĐT Người Nhận *" at bounding box center [112, 166] width 105 height 19
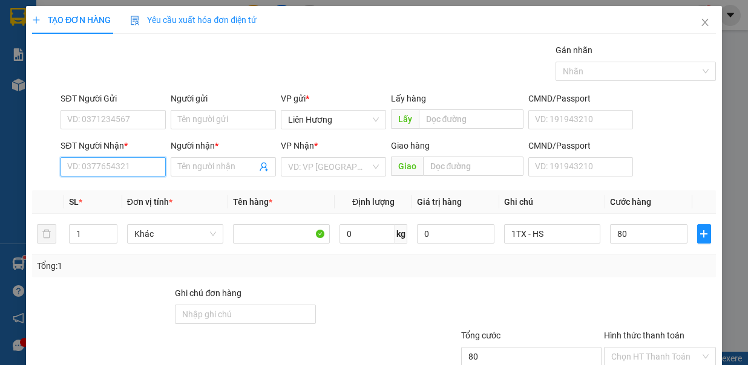
type input "80.000"
click at [117, 192] on div "0989507390 - NAM" at bounding box center [111, 189] width 89 height 13
type input "0989507390"
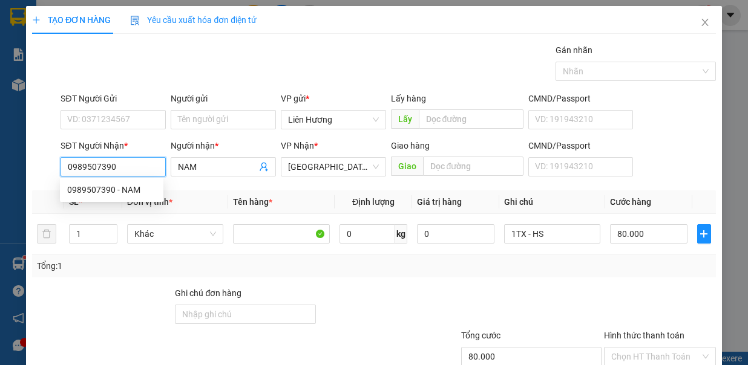
type input "NAM"
type input "0989507390"
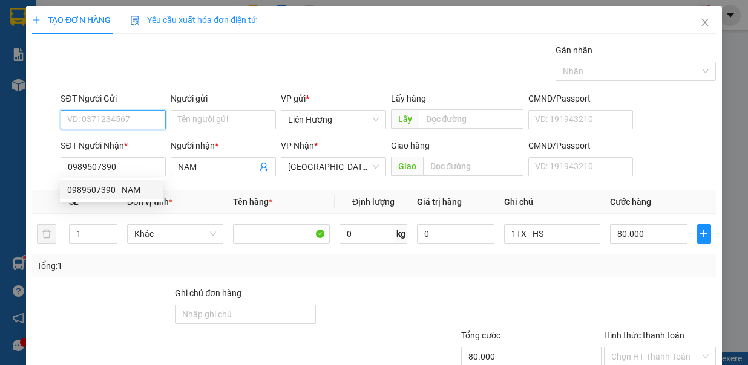
click at [140, 112] on input "SĐT Người Gửi" at bounding box center [112, 119] width 105 height 19
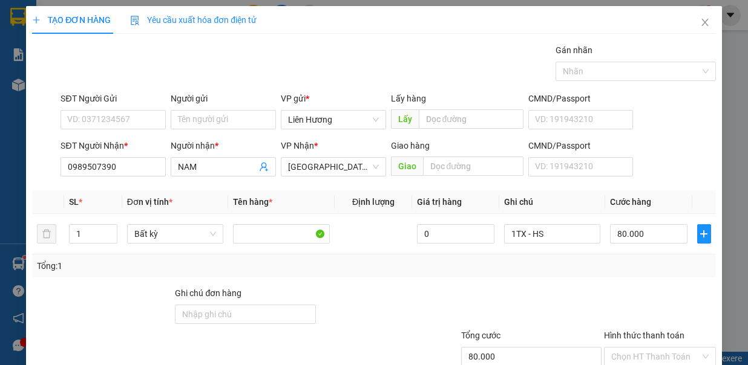
click at [658, 348] on input "Hình thức thanh toán" at bounding box center [655, 357] width 89 height 18
drag, startPoint x: 674, startPoint y: 293, endPoint x: 674, endPoint y: 326, distance: 33.3
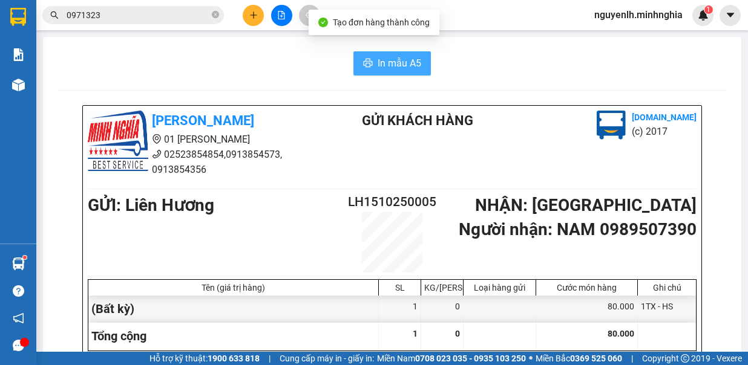
click at [397, 67] on span "In mẫu A5" at bounding box center [399, 63] width 44 height 15
click at [400, 61] on span "In mẫu A5" at bounding box center [399, 63] width 44 height 15
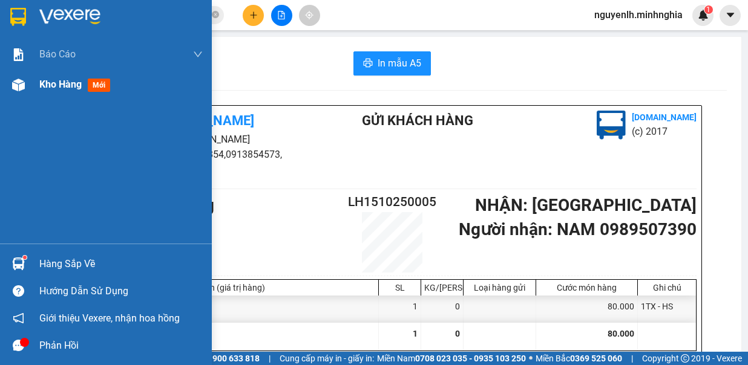
click at [73, 90] on span "Kho hàng" at bounding box center [60, 84] width 42 height 11
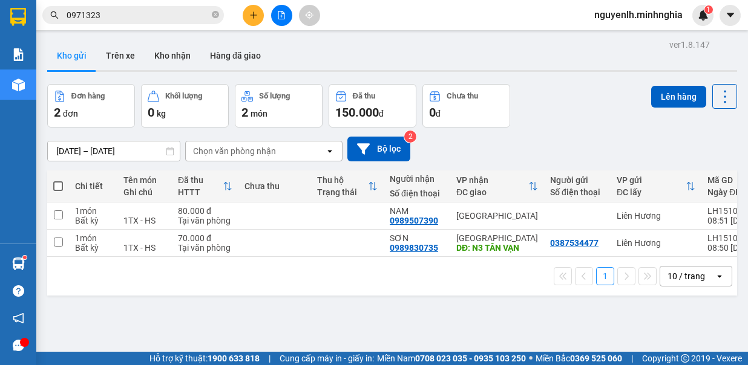
click at [59, 184] on span at bounding box center [58, 186] width 10 height 10
click at [58, 180] on input "checkbox" at bounding box center [58, 180] width 0 height 0
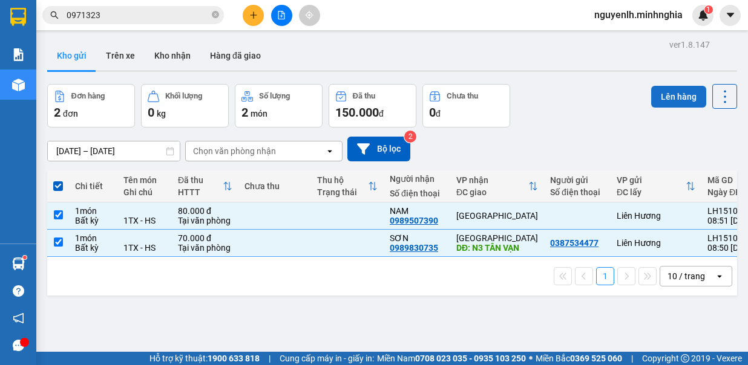
click at [681, 99] on button "Lên hàng" at bounding box center [678, 97] width 55 height 22
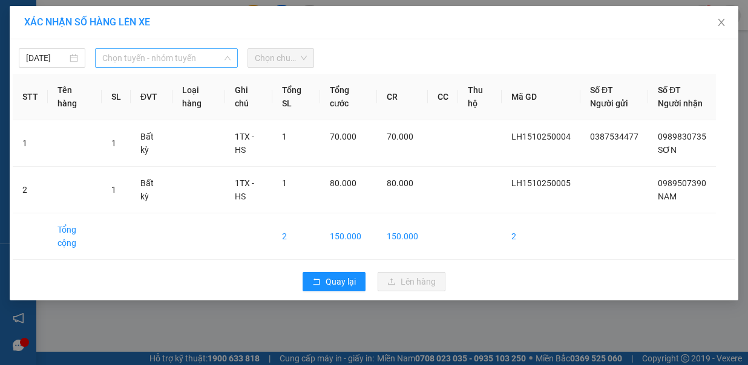
drag, startPoint x: 177, startPoint y: 56, endPoint x: 186, endPoint y: 84, distance: 29.5
click at [176, 58] on span "Chọn tuyến - nhóm tuyến" at bounding box center [166, 58] width 128 height 18
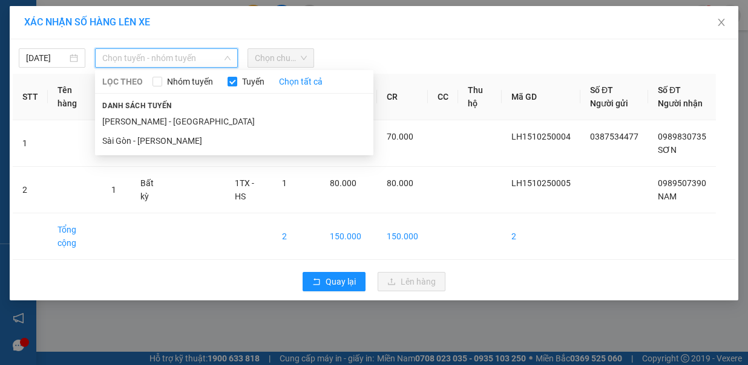
click at [187, 112] on li "Phan Rí - Sài Gòn" at bounding box center [234, 121] width 278 height 19
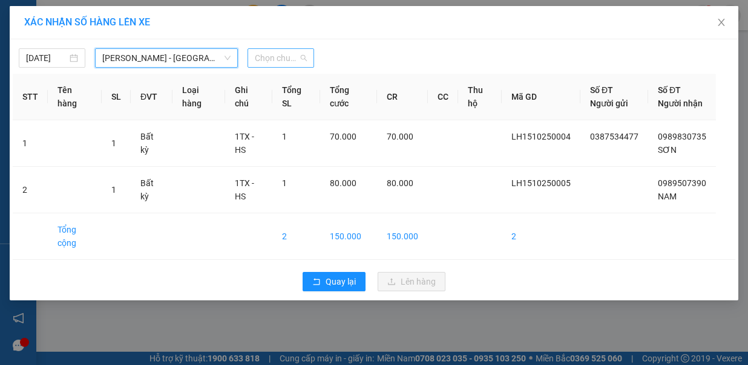
click at [288, 56] on span "Chọn chuyến" at bounding box center [281, 58] width 52 height 18
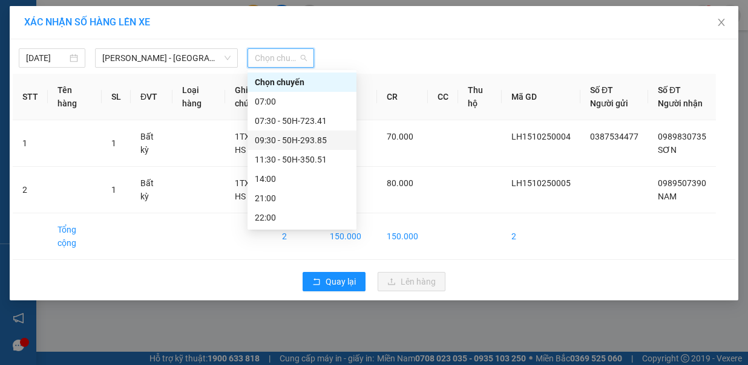
click at [318, 142] on div "09:30 - 50H-293.85" at bounding box center [302, 140] width 94 height 13
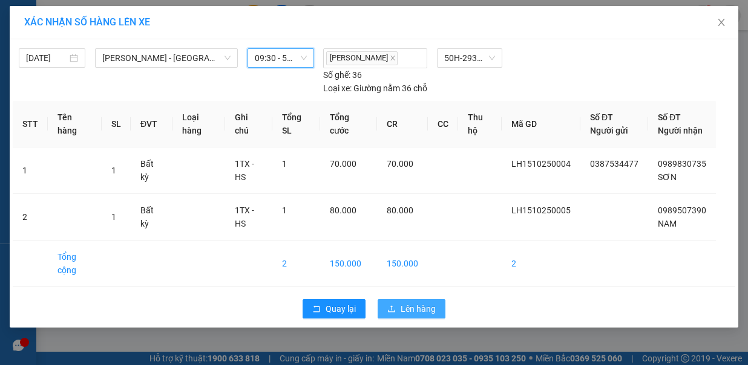
click at [414, 302] on span "Lên hàng" at bounding box center [417, 308] width 35 height 13
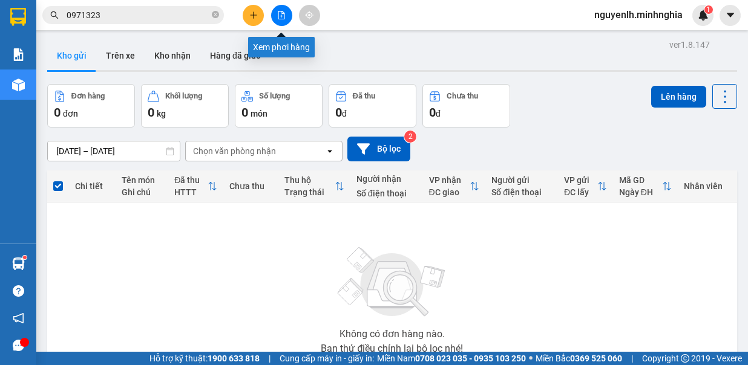
click at [273, 20] on button at bounding box center [281, 15] width 21 height 21
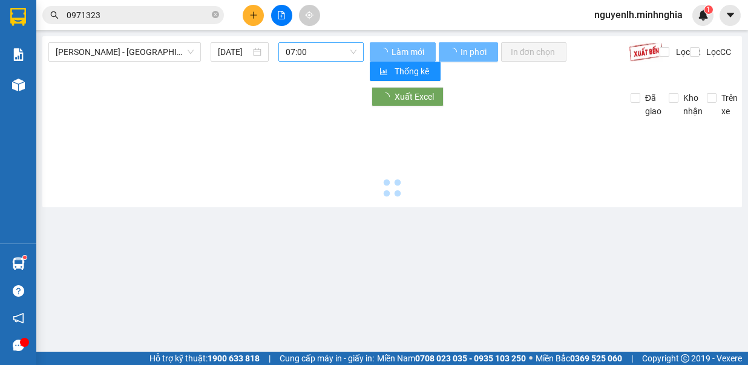
click at [319, 59] on span "07:00" at bounding box center [320, 52] width 71 height 18
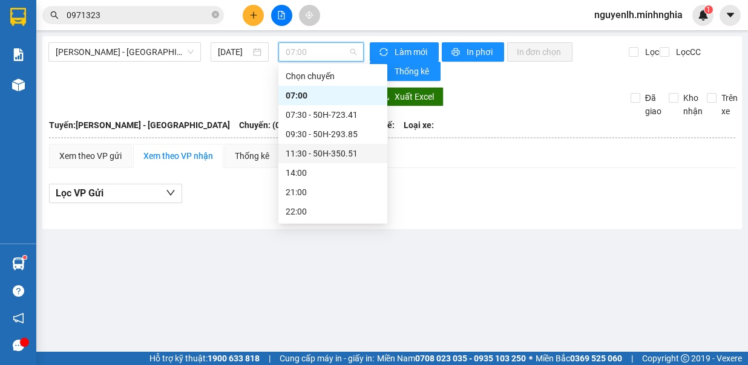
click at [328, 150] on div "11:30 - 50H-350.51" at bounding box center [332, 153] width 94 height 13
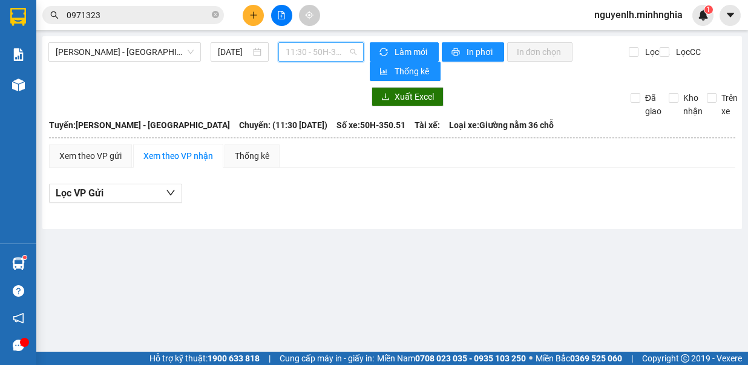
click at [315, 50] on span "11:30 - 50H-350.51" at bounding box center [320, 52] width 71 height 18
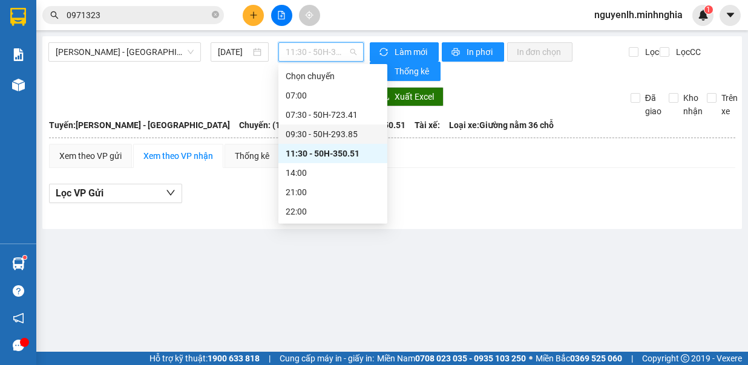
click at [333, 137] on div "09:30 - 50H-293.85" at bounding box center [332, 134] width 94 height 13
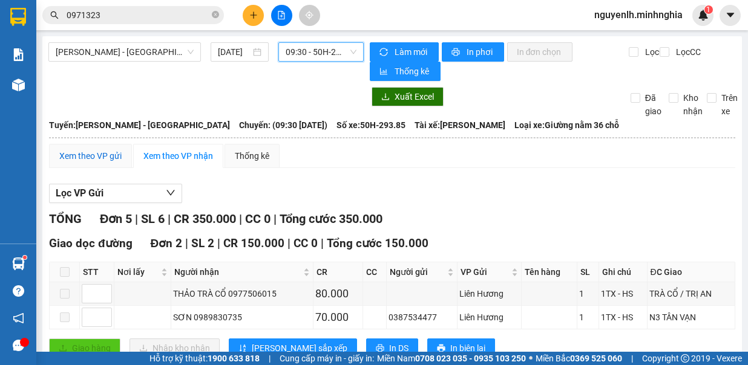
click at [94, 153] on div "Xem theo VP gửi" at bounding box center [90, 155] width 62 height 13
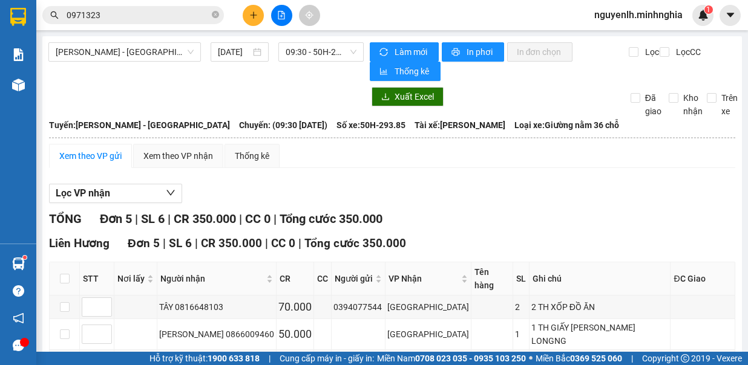
click at [249, 12] on icon "plus" at bounding box center [253, 15] width 8 height 8
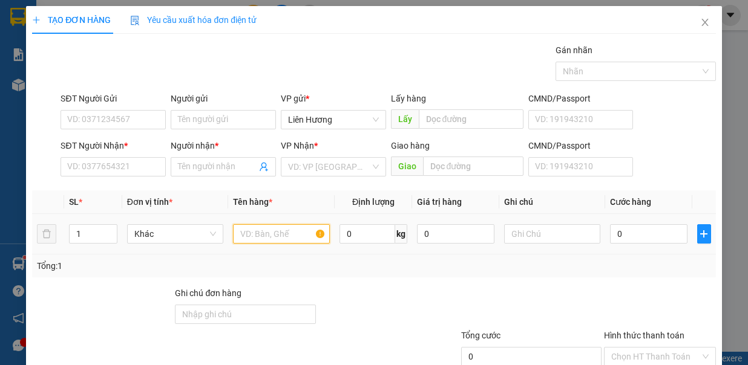
click at [277, 235] on input "text" at bounding box center [281, 233] width 97 height 19
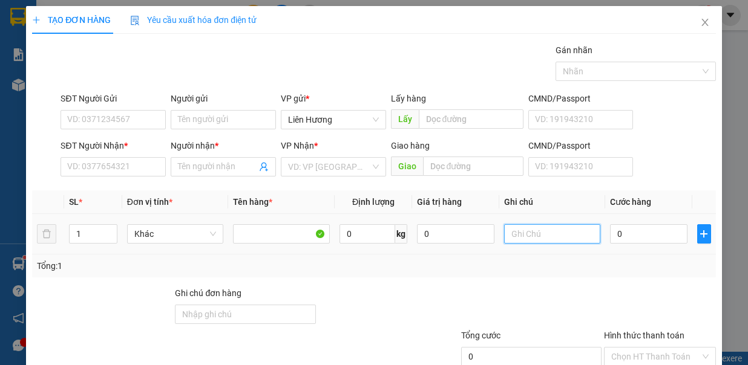
click at [542, 232] on input "text" at bounding box center [552, 233] width 97 height 19
type input "1TX - Đ.ĂN"
click at [628, 235] on input "0" at bounding box center [648, 233] width 77 height 19
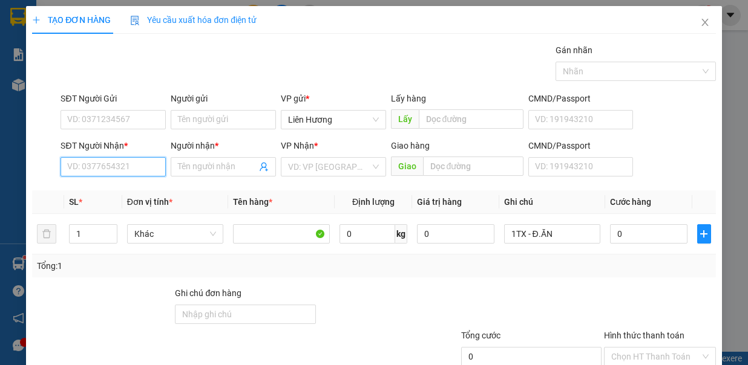
click at [134, 170] on input "SĐT Người Nhận *" at bounding box center [112, 166] width 105 height 19
type input "0868758003"
click at [207, 169] on input "Người nhận *" at bounding box center [217, 166] width 79 height 13
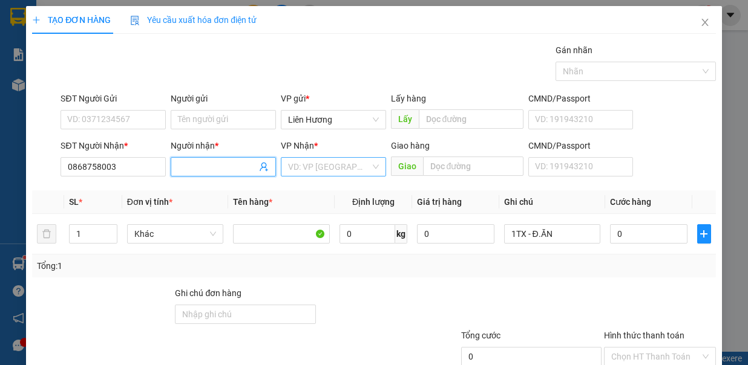
click at [344, 167] on input "search" at bounding box center [329, 167] width 82 height 18
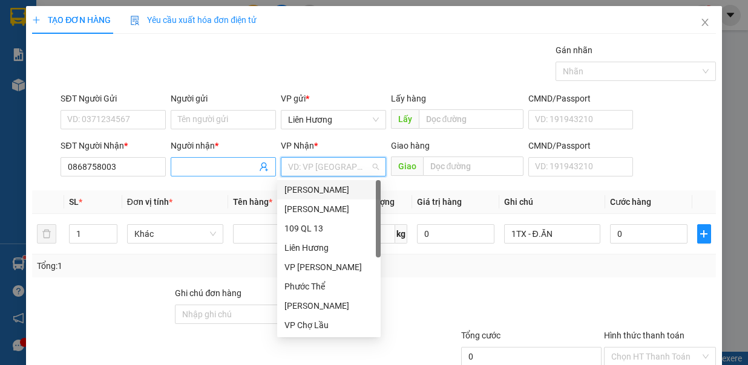
click at [222, 170] on input "Người nhận *" at bounding box center [217, 166] width 79 height 13
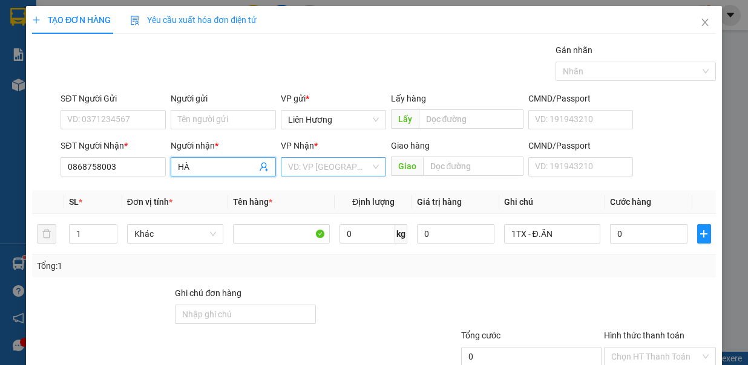
type input "HÀ"
click at [328, 169] on input "search" at bounding box center [329, 167] width 82 height 18
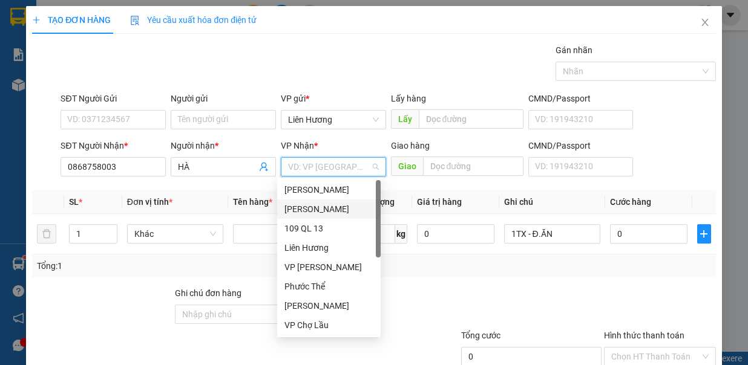
click at [322, 232] on div "109 QL 13" at bounding box center [328, 228] width 89 height 13
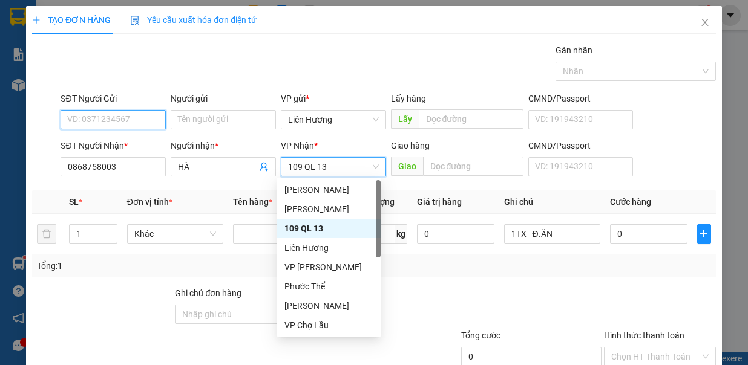
click at [131, 123] on input "SĐT Người Gửi" at bounding box center [112, 119] width 105 height 19
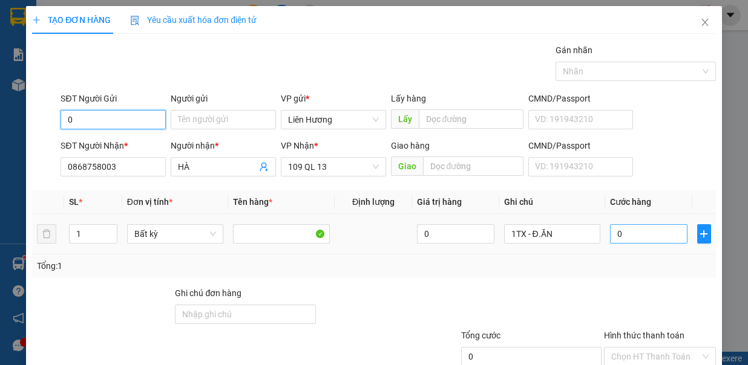
type input "0"
click at [615, 235] on input "0" at bounding box center [648, 233] width 77 height 19
type input "6"
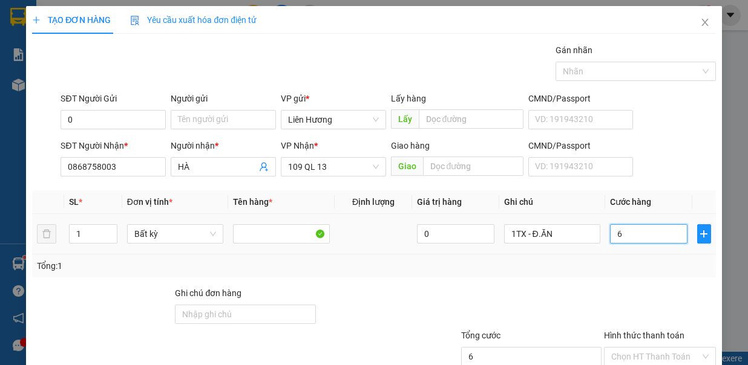
type input "60"
click at [131, 111] on input "0" at bounding box center [112, 119] width 105 height 19
type input "60.000"
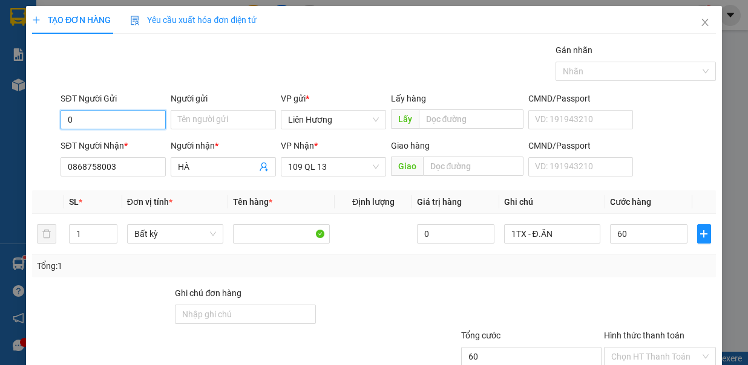
type input "60.000"
click at [689, 347] on div "Chọn HT Thanh Toán" at bounding box center [660, 356] width 112 height 19
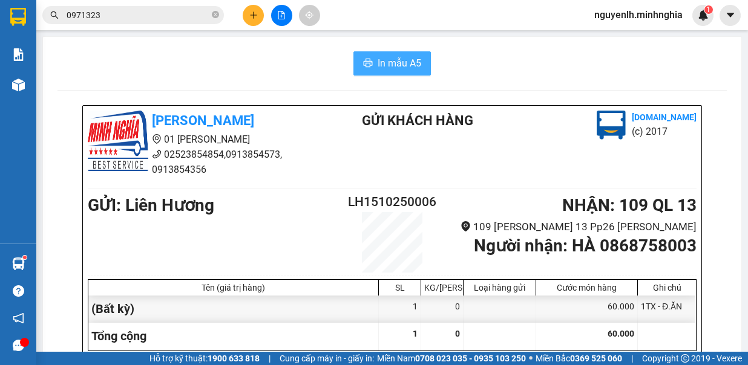
click at [380, 64] on span "In mẫu A5" at bounding box center [399, 63] width 44 height 15
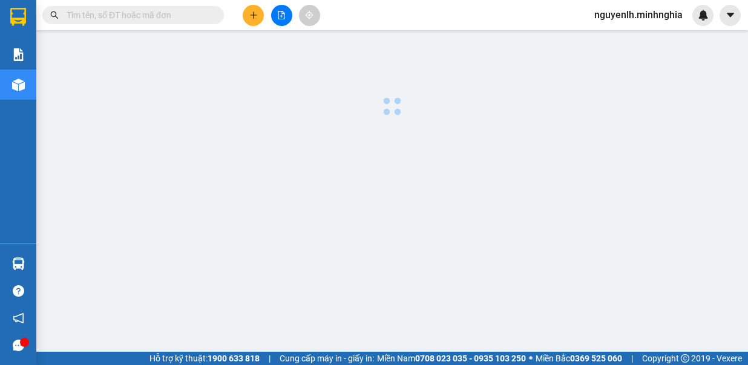
click at [160, 12] on input "text" at bounding box center [138, 14] width 143 height 13
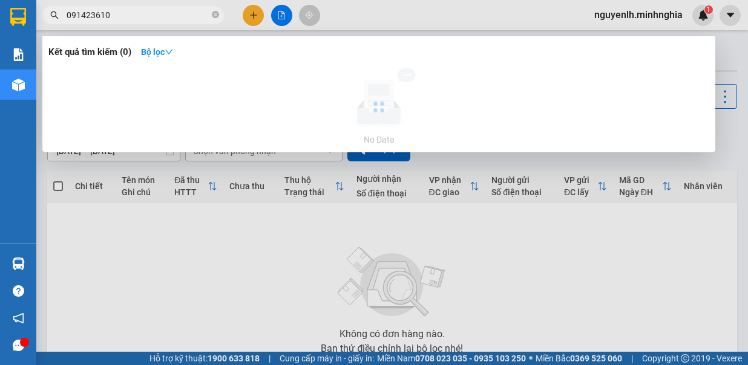
type input "0914236104"
click at [215, 13] on icon "close-circle" at bounding box center [215, 14] width 7 height 7
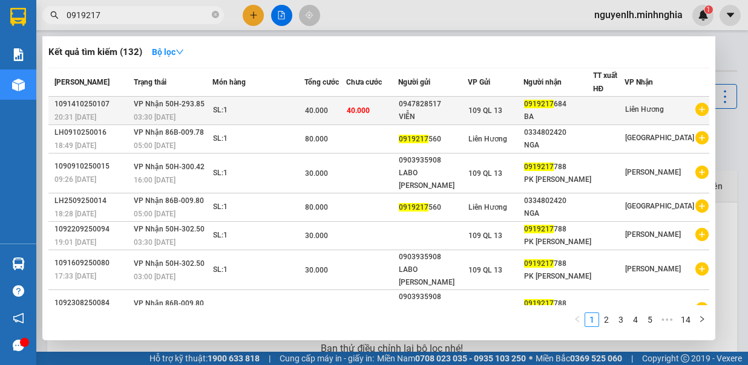
type input "0919217"
click at [442, 105] on div "0947828517" at bounding box center [433, 104] width 68 height 13
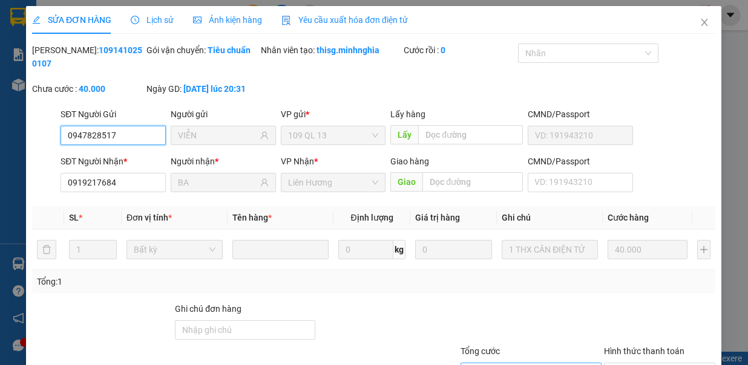
type input "0947828517"
type input "VIỄN"
type input "0919217684"
type input "BA"
type input "40.000"
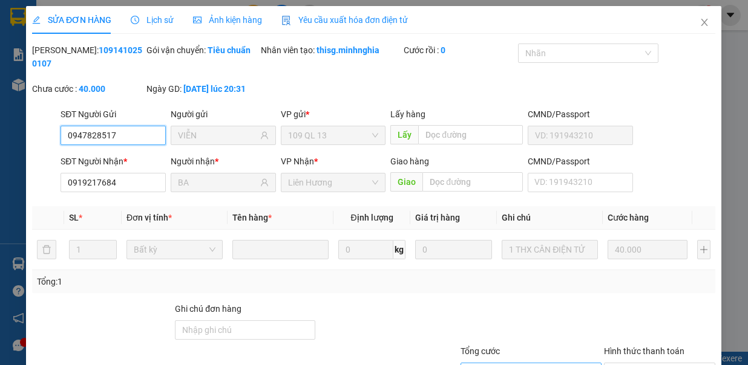
type input "40.000"
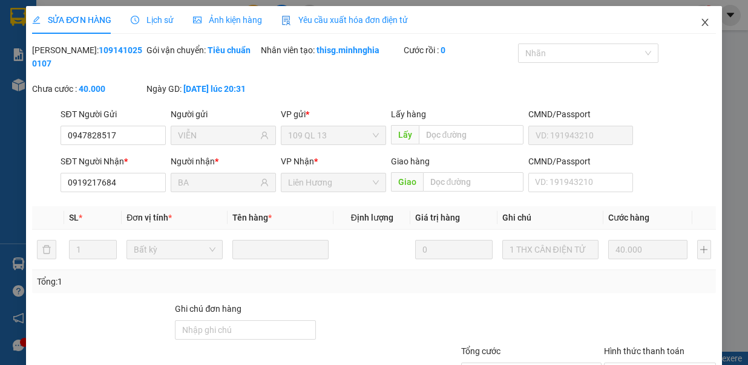
drag, startPoint x: 689, startPoint y: 23, endPoint x: 696, endPoint y: 28, distance: 7.7
click at [700, 27] on icon "close" at bounding box center [705, 23] width 10 height 10
click at [689, 22] on div "nguyenlh.minhnghia 1" at bounding box center [648, 15] width 129 height 21
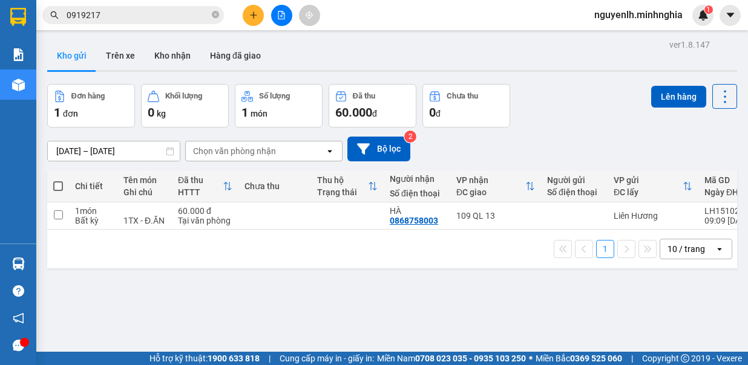
click at [217, 13] on icon "close-circle" at bounding box center [215, 14] width 7 height 7
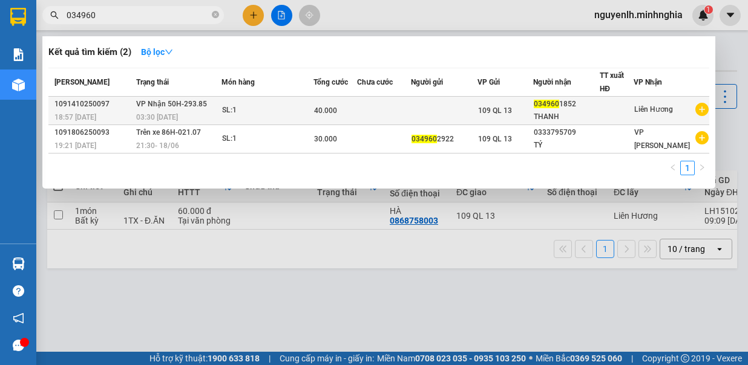
type input "034960"
click at [505, 114] on div "109 QL 13" at bounding box center [505, 110] width 55 height 13
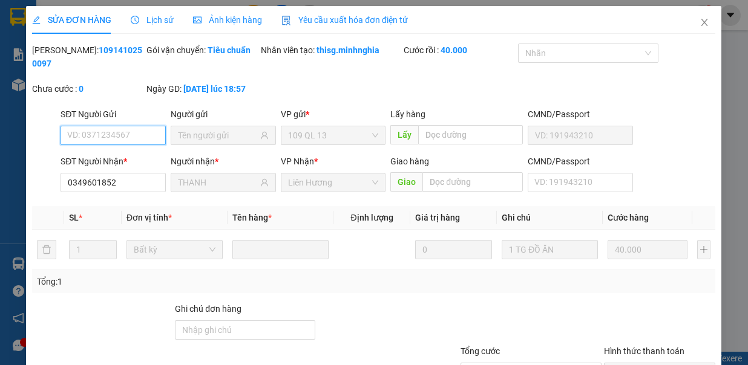
type input "0349601852"
type input "THANH"
type input "40.000"
